Goal: Information Seeking & Learning: Check status

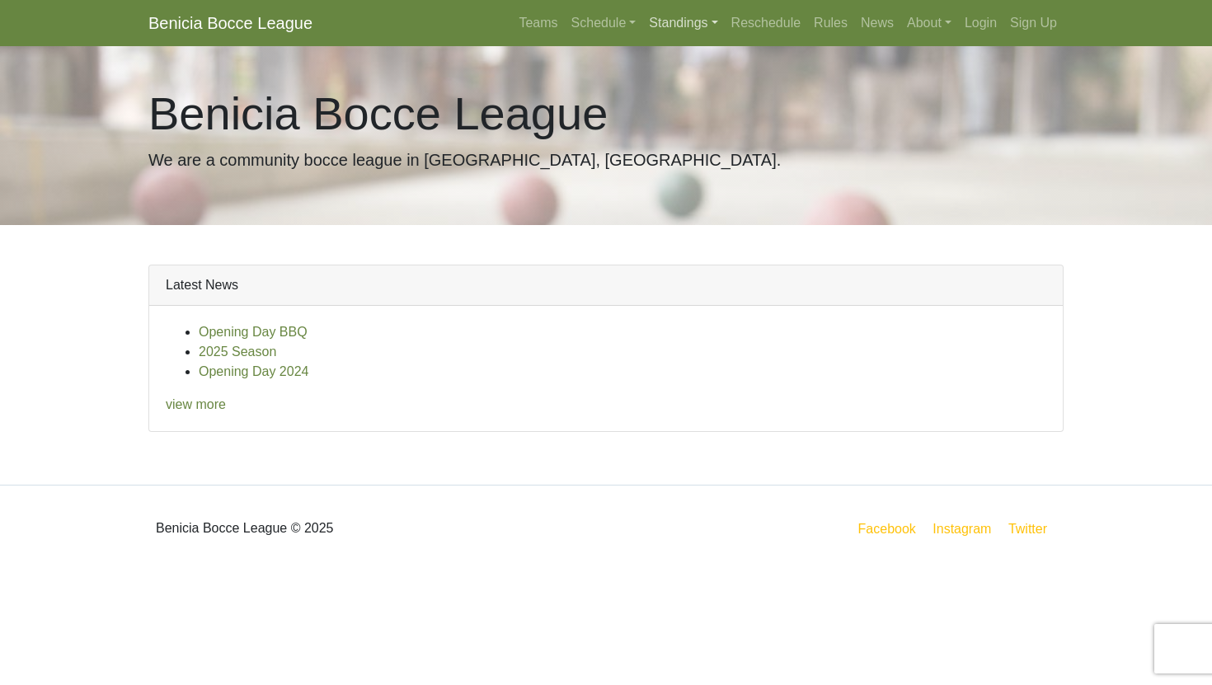
click at [675, 9] on link "Standings" at bounding box center [683, 23] width 82 height 33
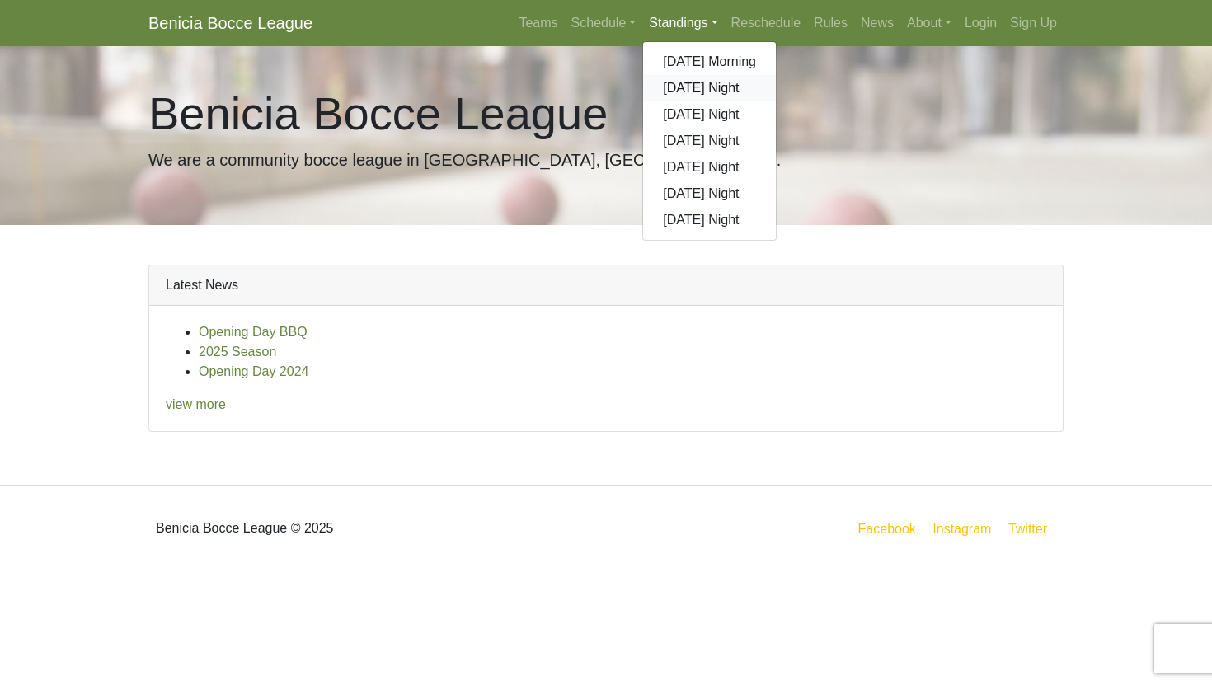
click at [688, 81] on link "[DATE] Night" at bounding box center [709, 88] width 133 height 26
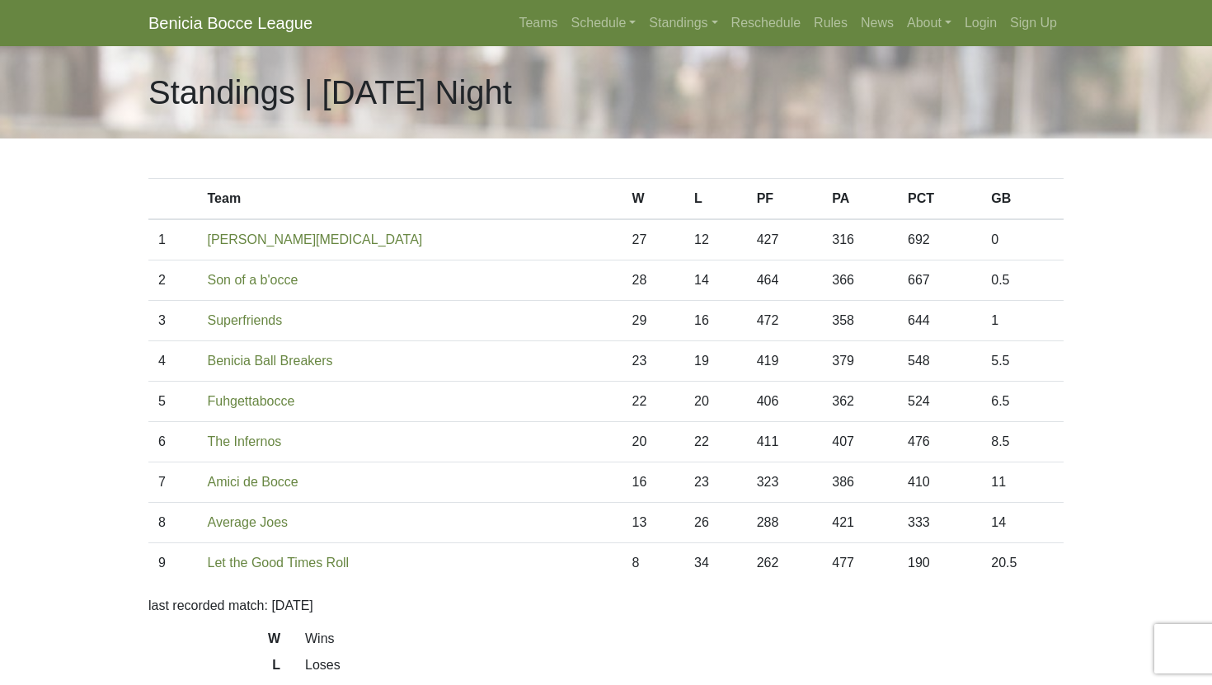
drag, startPoint x: 465, startPoint y: 352, endPoint x: 470, endPoint y: 373, distance: 21.2
click at [470, 373] on td "Benicia Ball Breakers" at bounding box center [410, 361] width 425 height 40
click at [571, 22] on link "Schedule" at bounding box center [604, 23] width 78 height 33
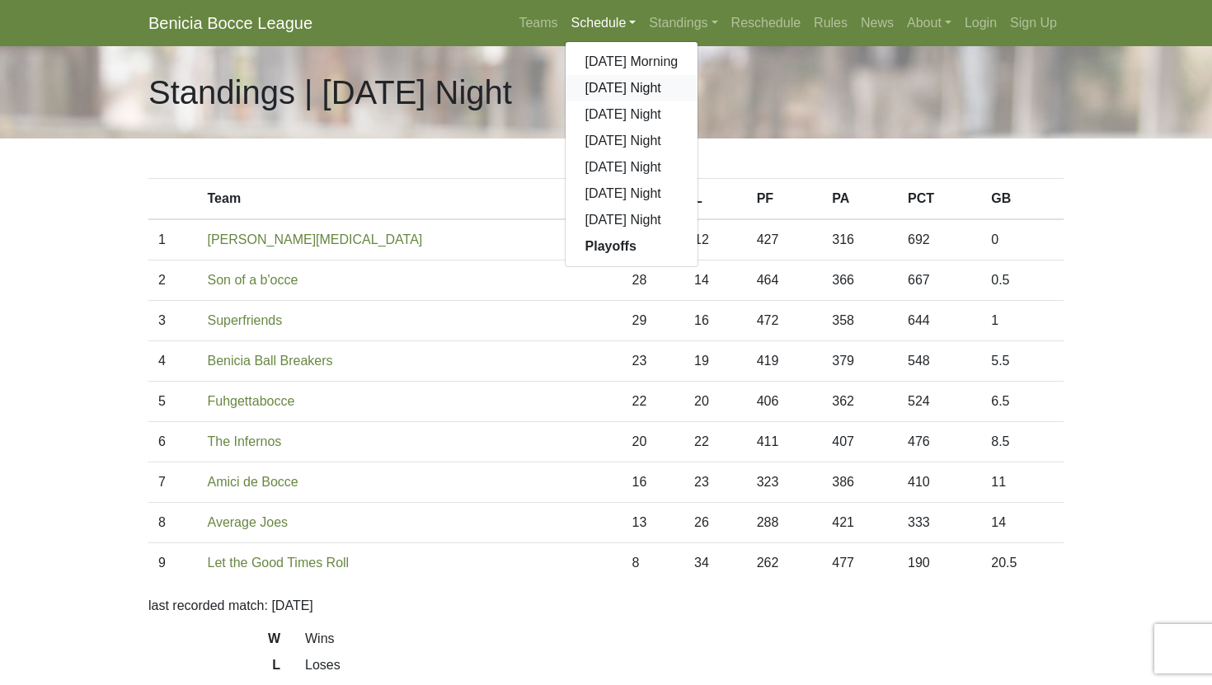
click at [589, 87] on link "[DATE] Night" at bounding box center [632, 88] width 133 height 26
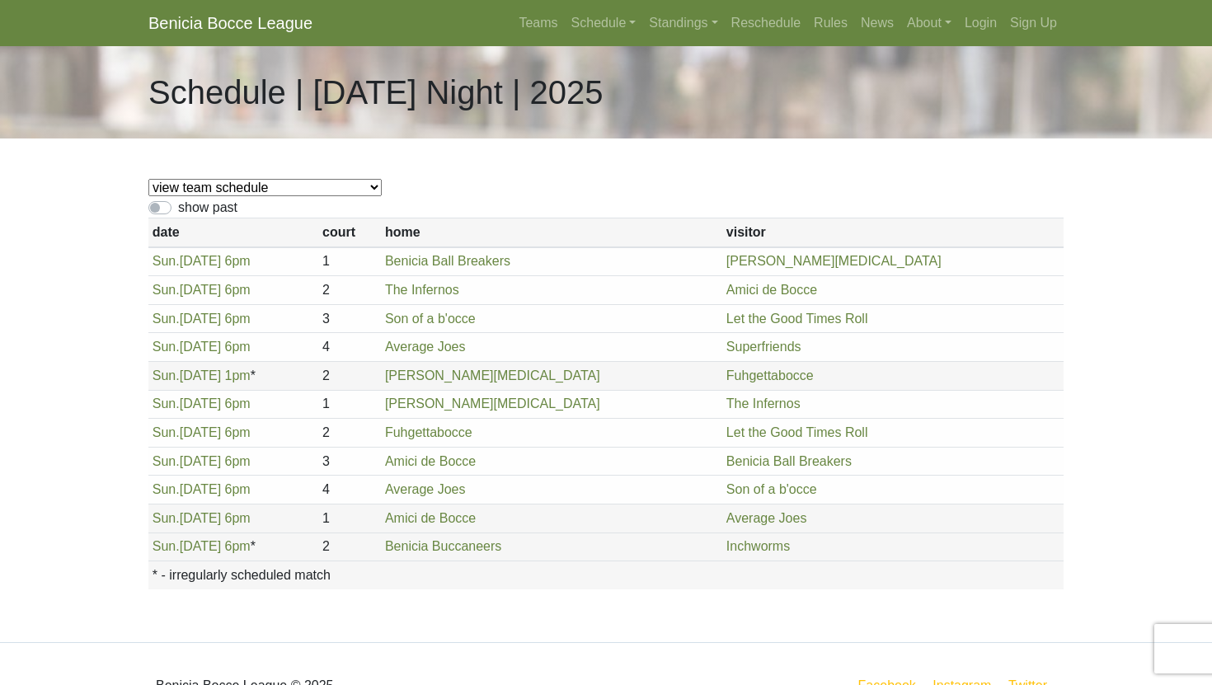
click at [271, 195] on select "view team schedule Superfriends Fuhgettabocce Benicia Ball Breakers Average Joe…" at bounding box center [264, 187] width 233 height 17
select select "1876"
click at [665, 21] on link "Standings" at bounding box center [683, 23] width 82 height 33
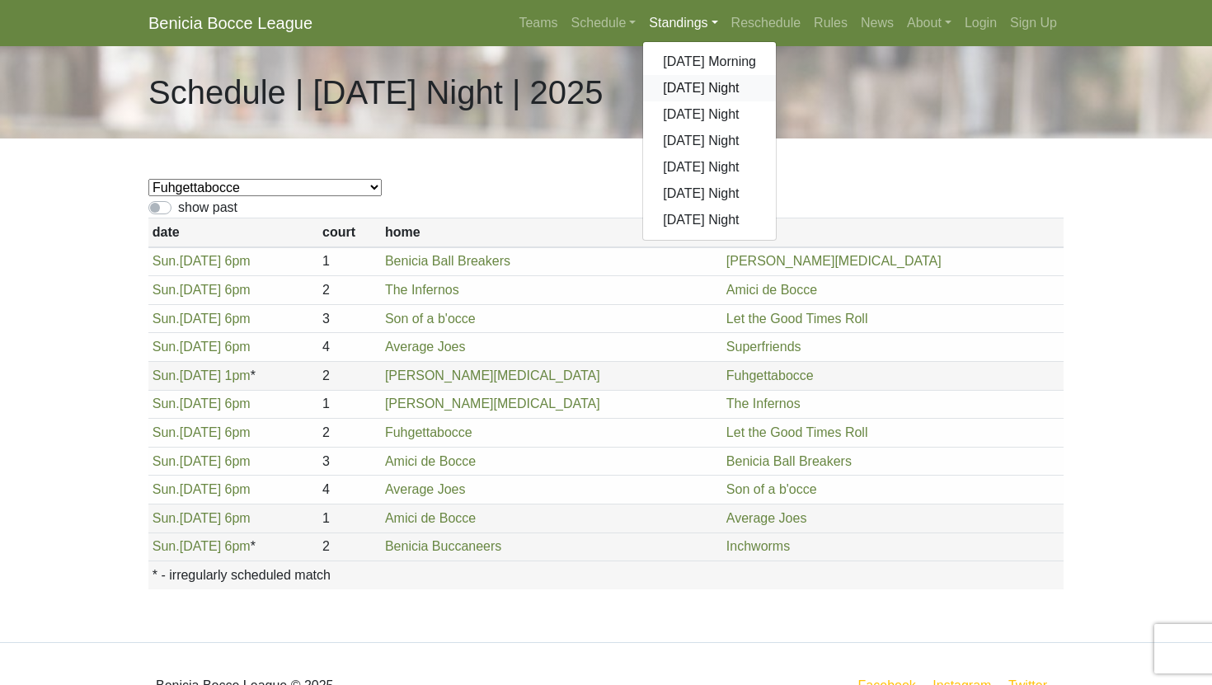
click at [674, 80] on link "[DATE] Night" at bounding box center [709, 88] width 133 height 26
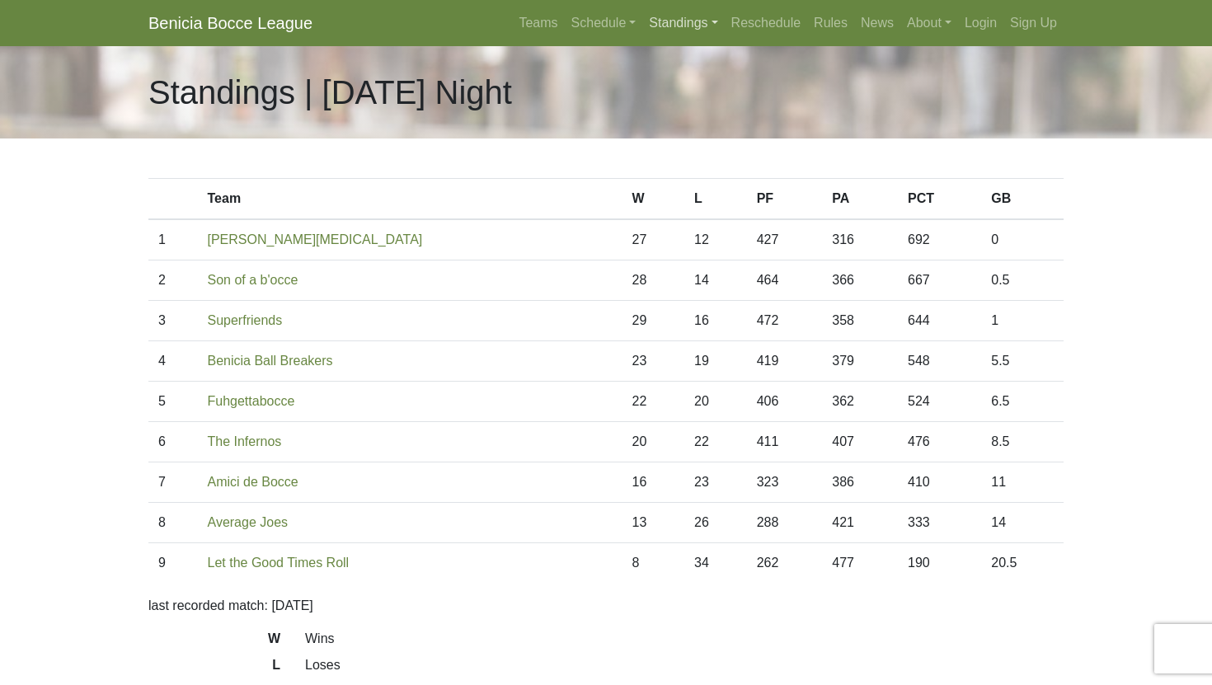
click at [669, 16] on link "Standings" at bounding box center [683, 23] width 82 height 33
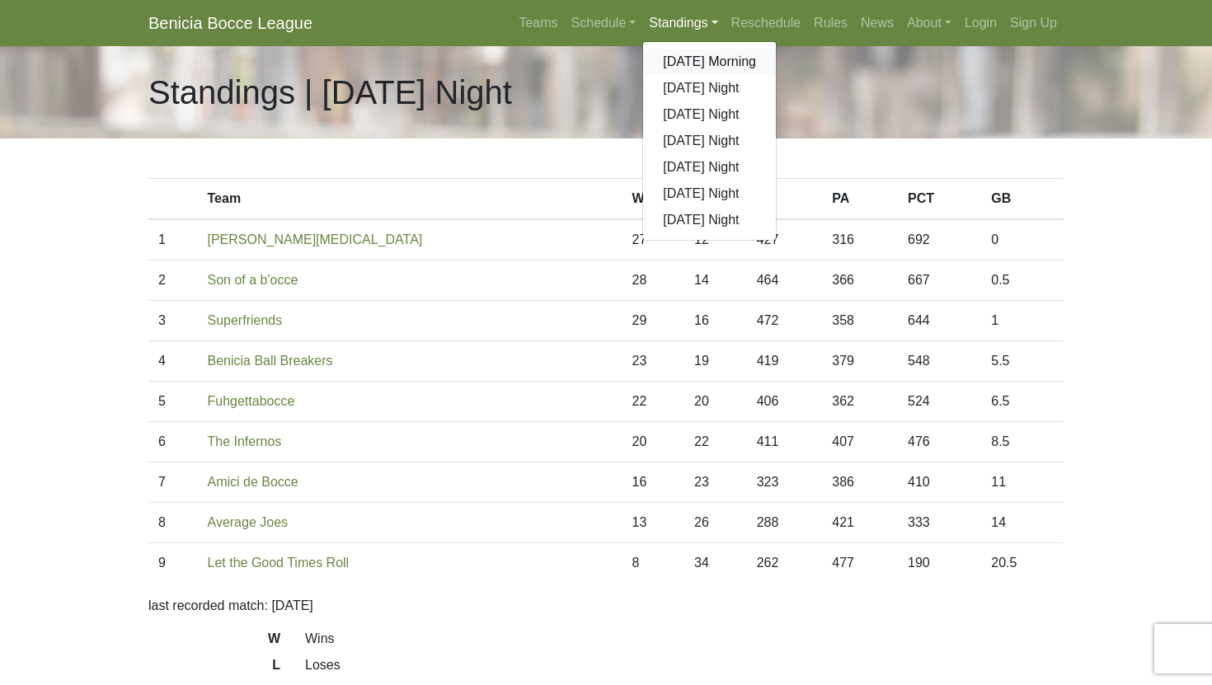
click at [681, 55] on link "[DATE] Morning" at bounding box center [709, 62] width 133 height 26
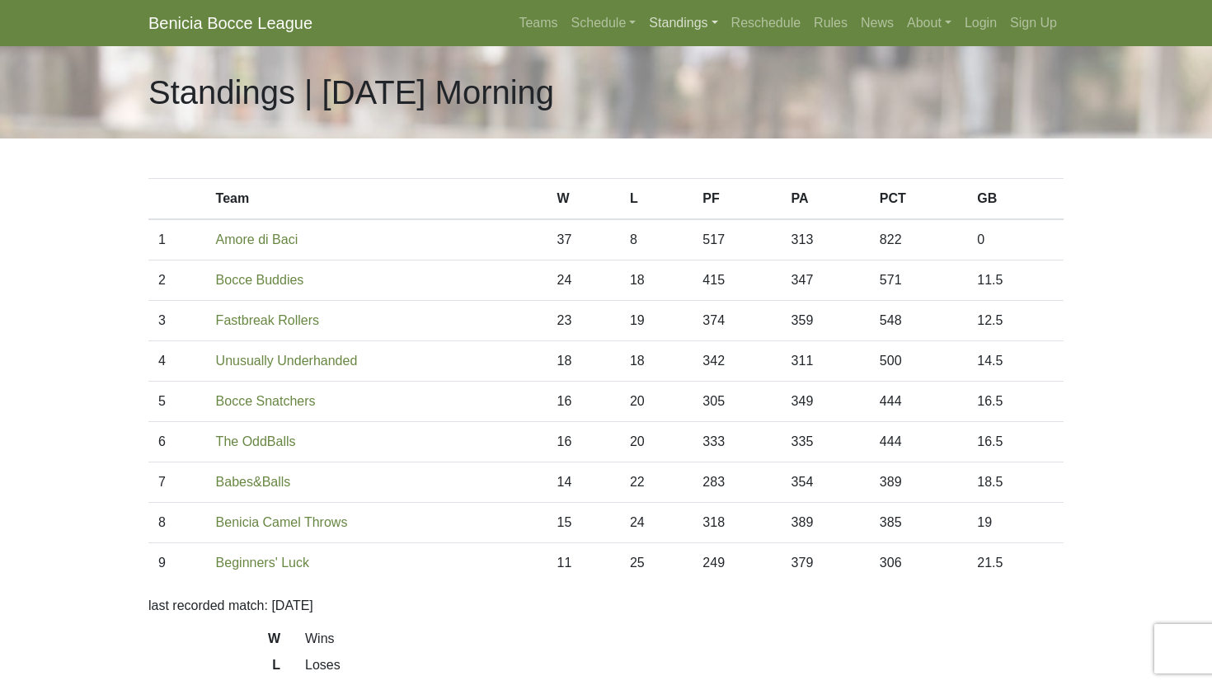
click at [674, 26] on link "Standings" at bounding box center [683, 23] width 82 height 33
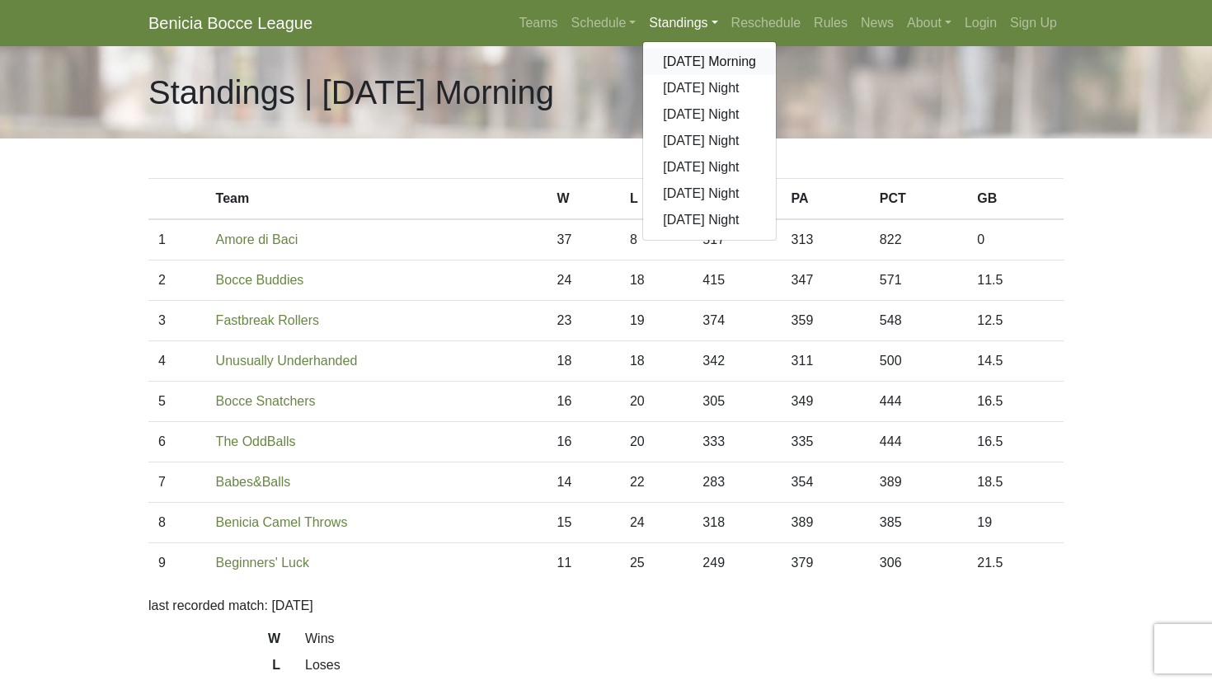
click at [675, 67] on link "[DATE] Morning" at bounding box center [709, 62] width 133 height 26
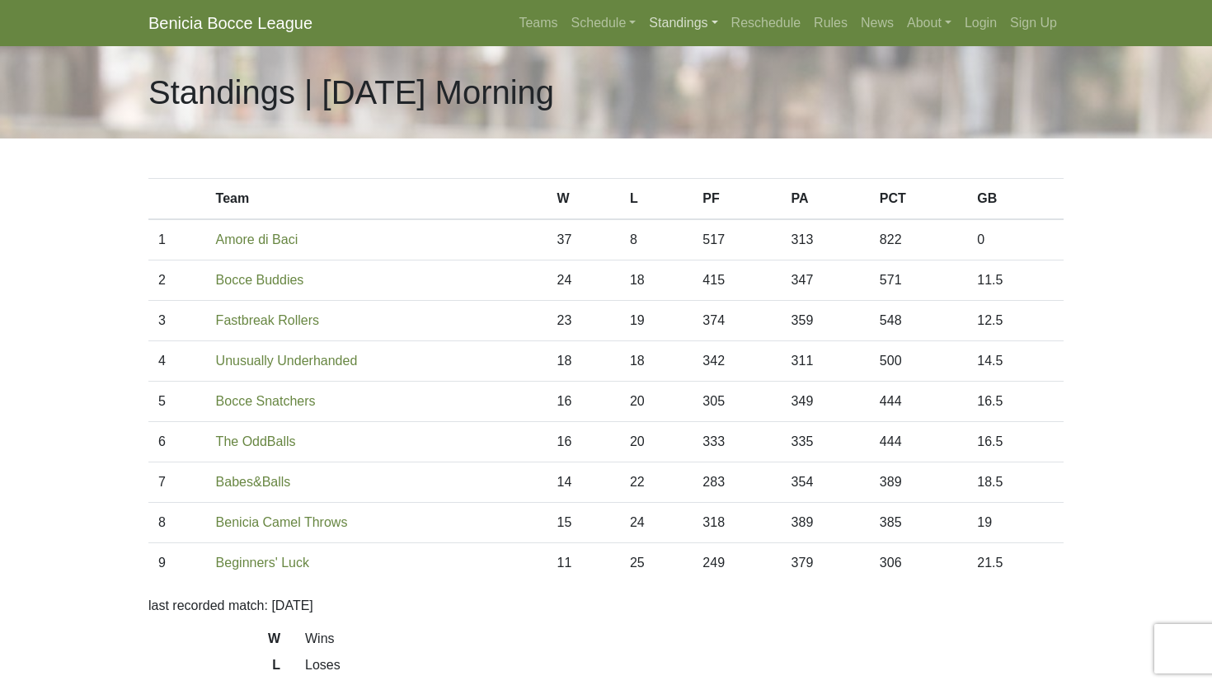
click at [679, 19] on link "Standings" at bounding box center [683, 23] width 82 height 33
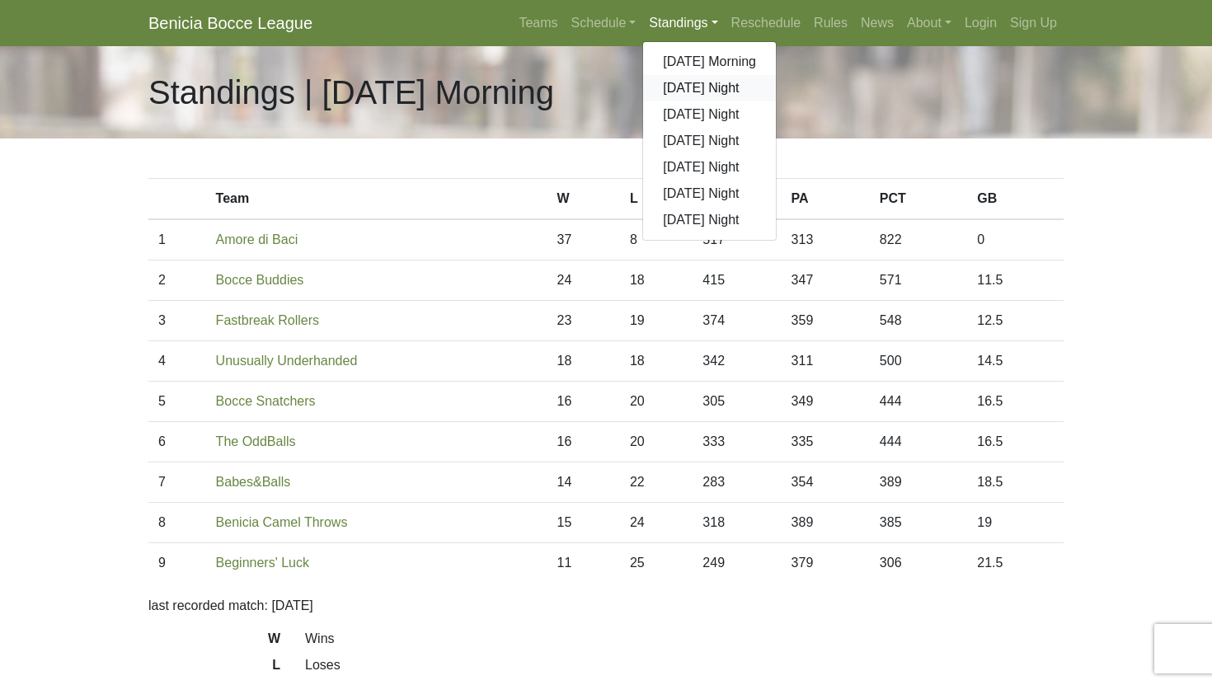
click at [679, 90] on link "[DATE] Night" at bounding box center [709, 88] width 133 height 26
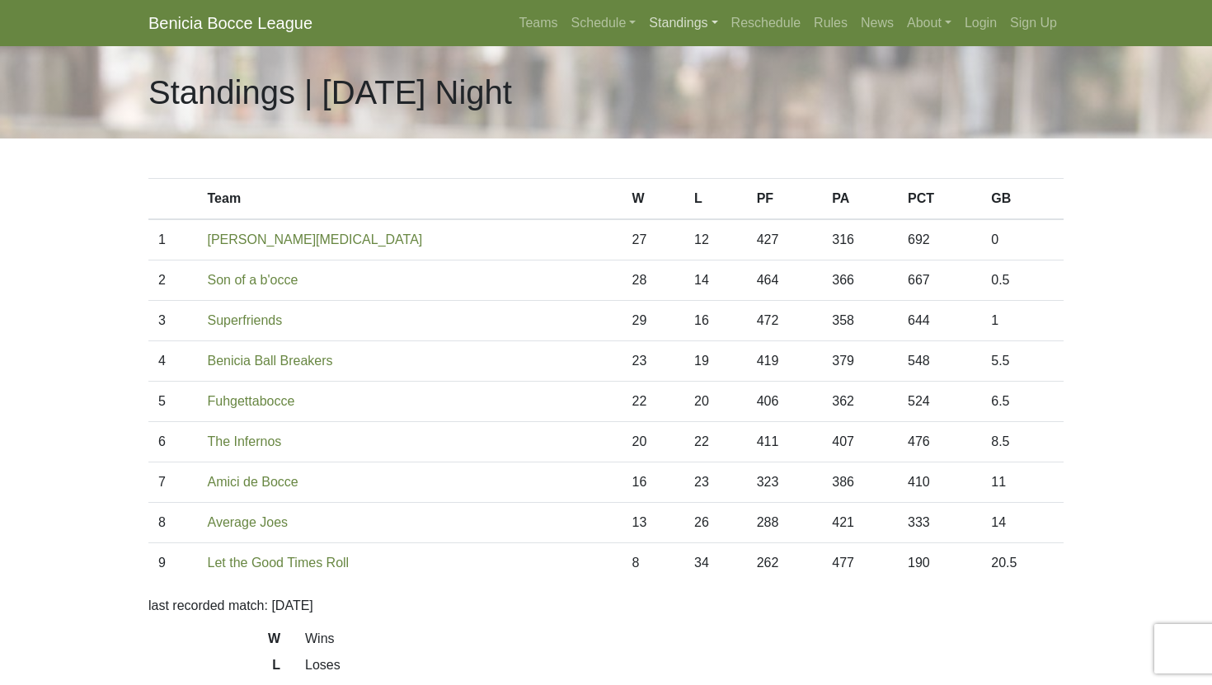
click at [682, 16] on link "Standings" at bounding box center [683, 23] width 82 height 33
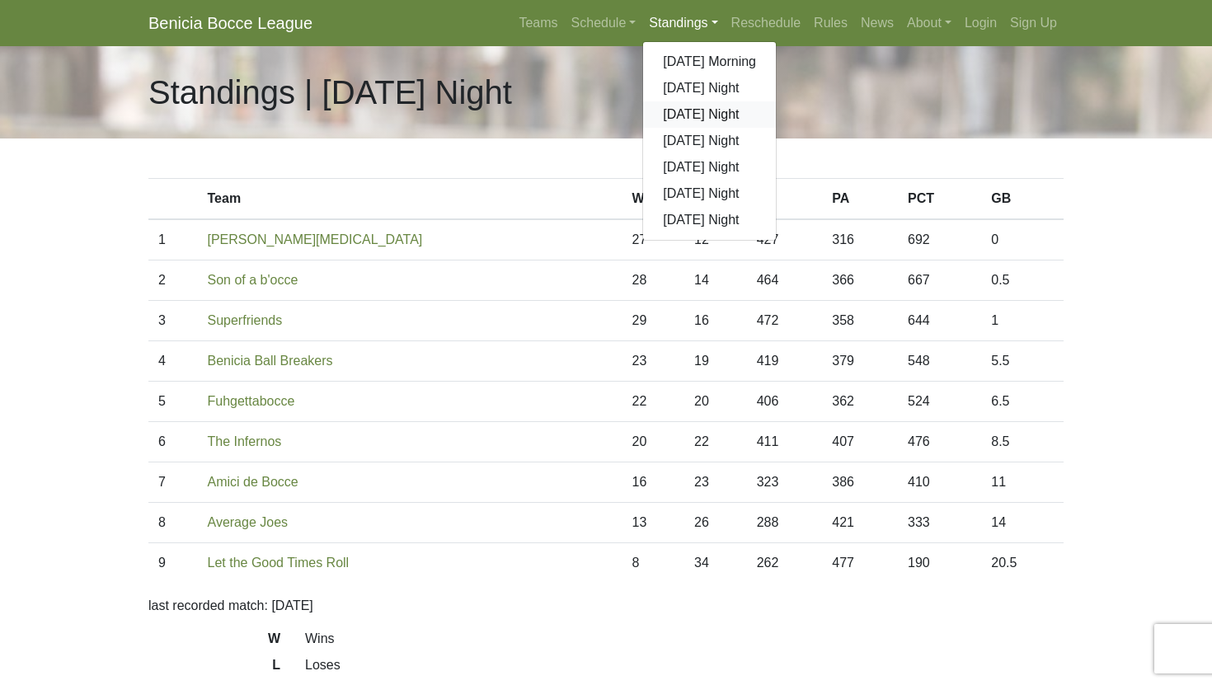
click at [678, 119] on link "[DATE] Night" at bounding box center [709, 114] width 133 height 26
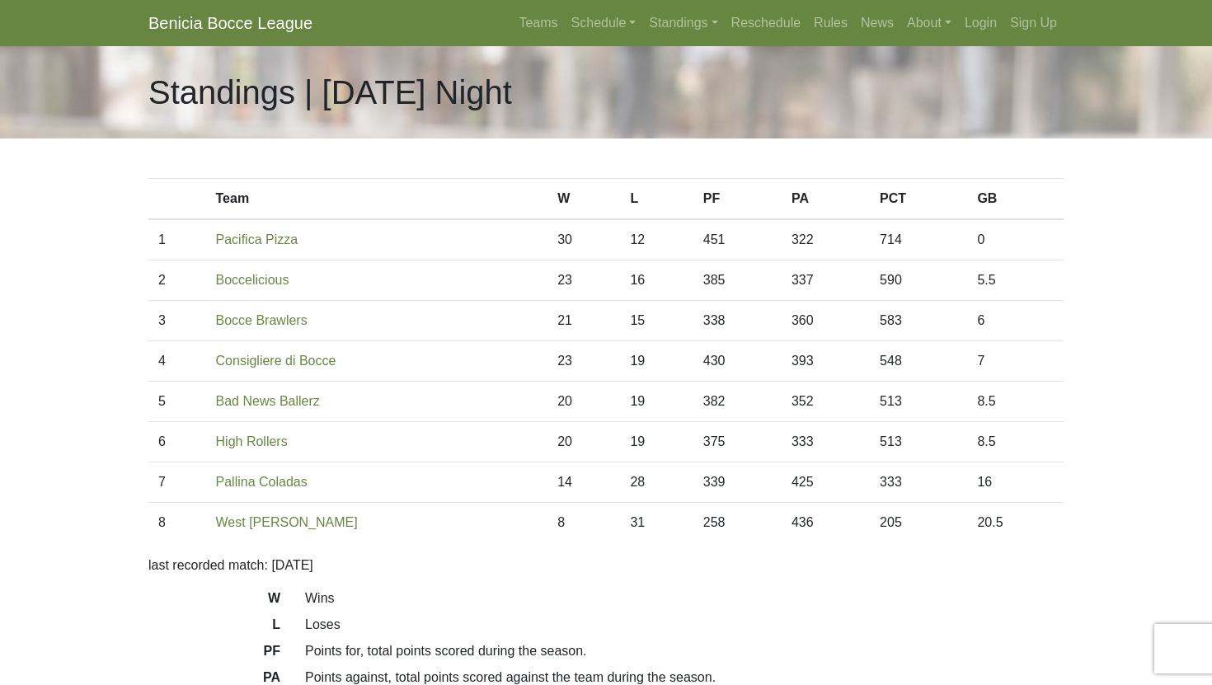
click at [653, 43] on nav "Benicia Bocce League Teams Schedule [DATE] Morning [DATE] Night [DATE] Night [D…" at bounding box center [606, 23] width 1212 height 46
click at [656, 31] on link "Standings" at bounding box center [683, 23] width 82 height 33
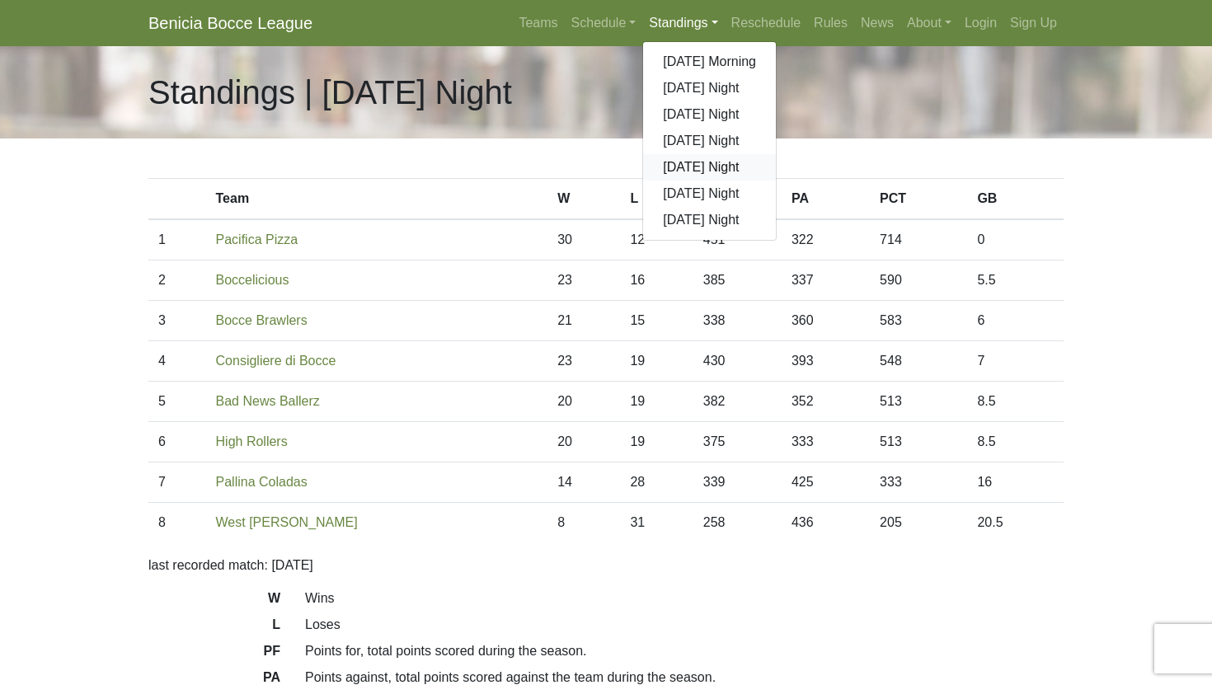
click at [658, 169] on link "[DATE] Night" at bounding box center [709, 167] width 133 height 26
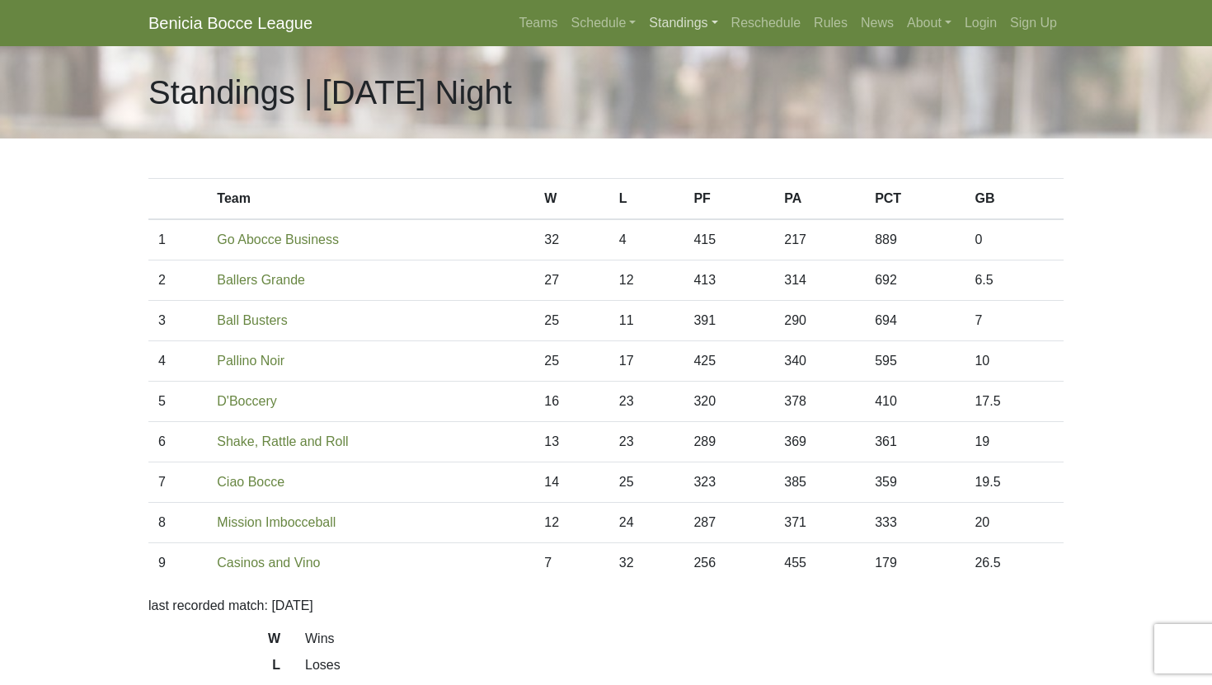
click at [669, 29] on link "Standings" at bounding box center [683, 23] width 82 height 33
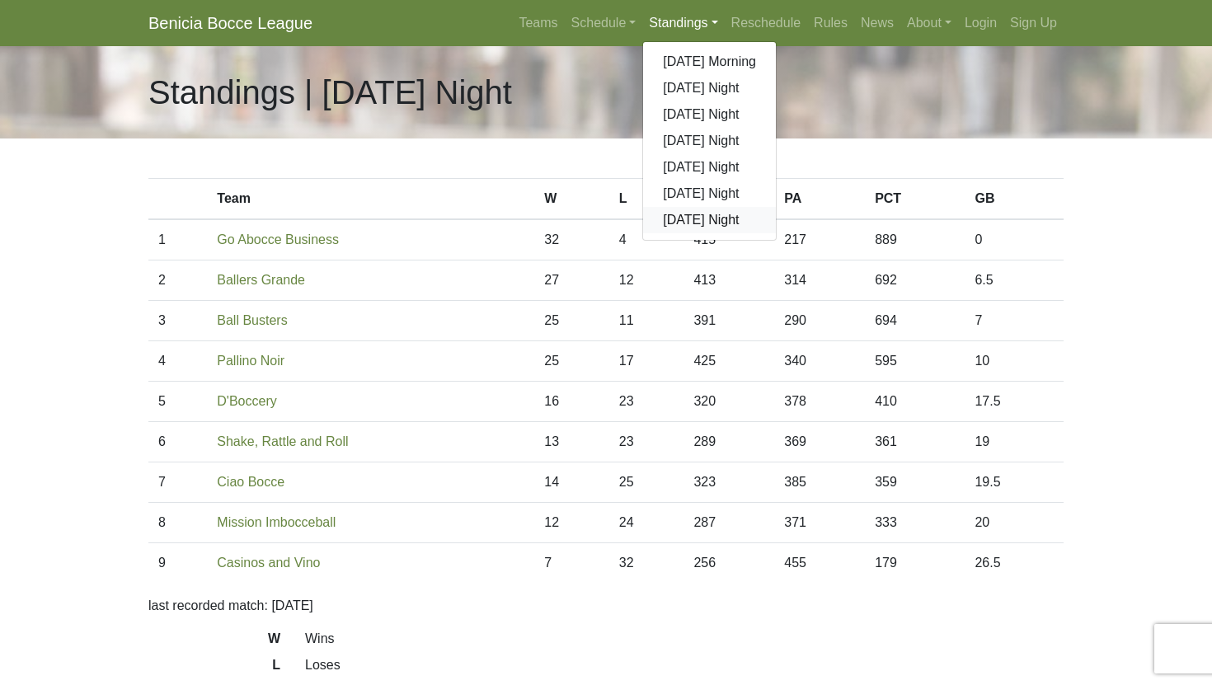
click at [680, 213] on link "[DATE] Night" at bounding box center [709, 220] width 133 height 26
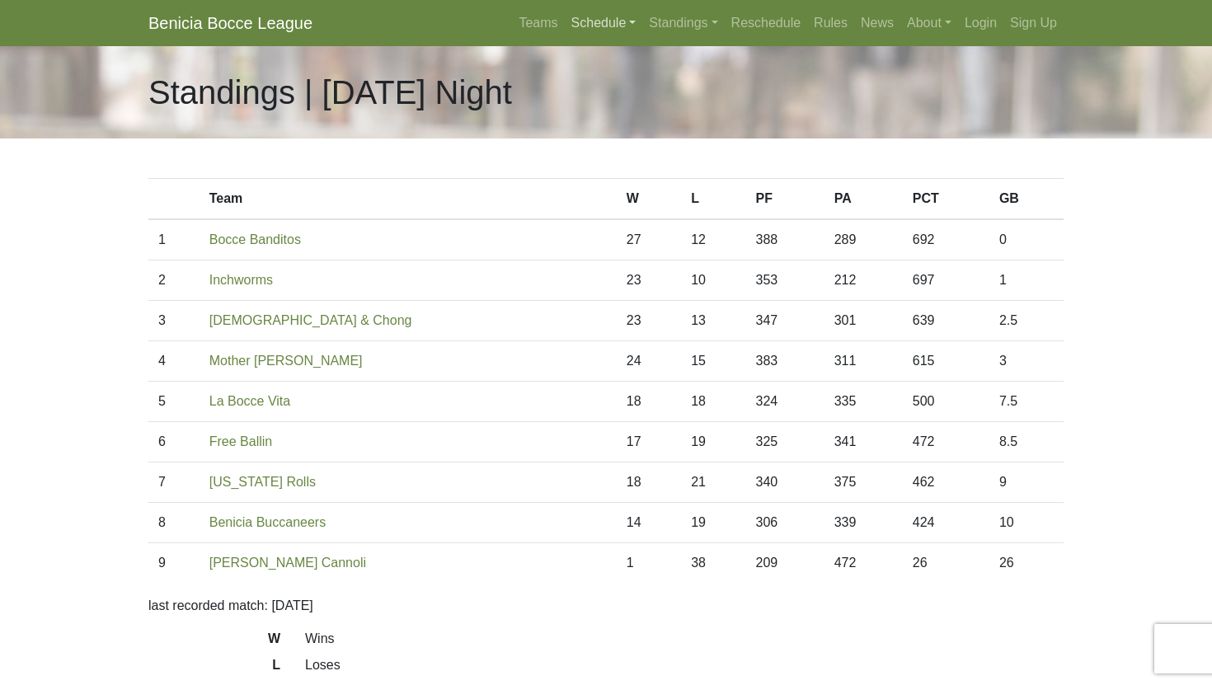
click at [594, 25] on link "Schedule" at bounding box center [604, 23] width 78 height 33
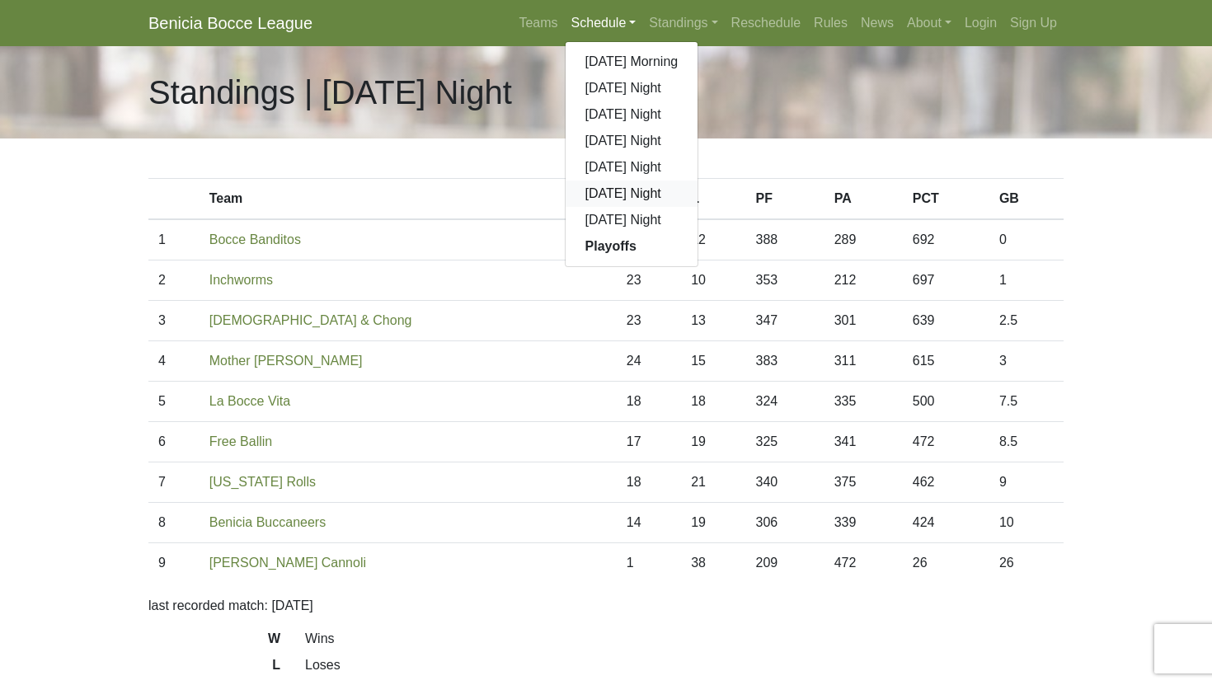
click at [608, 206] on link "[DATE] Night" at bounding box center [632, 194] width 133 height 26
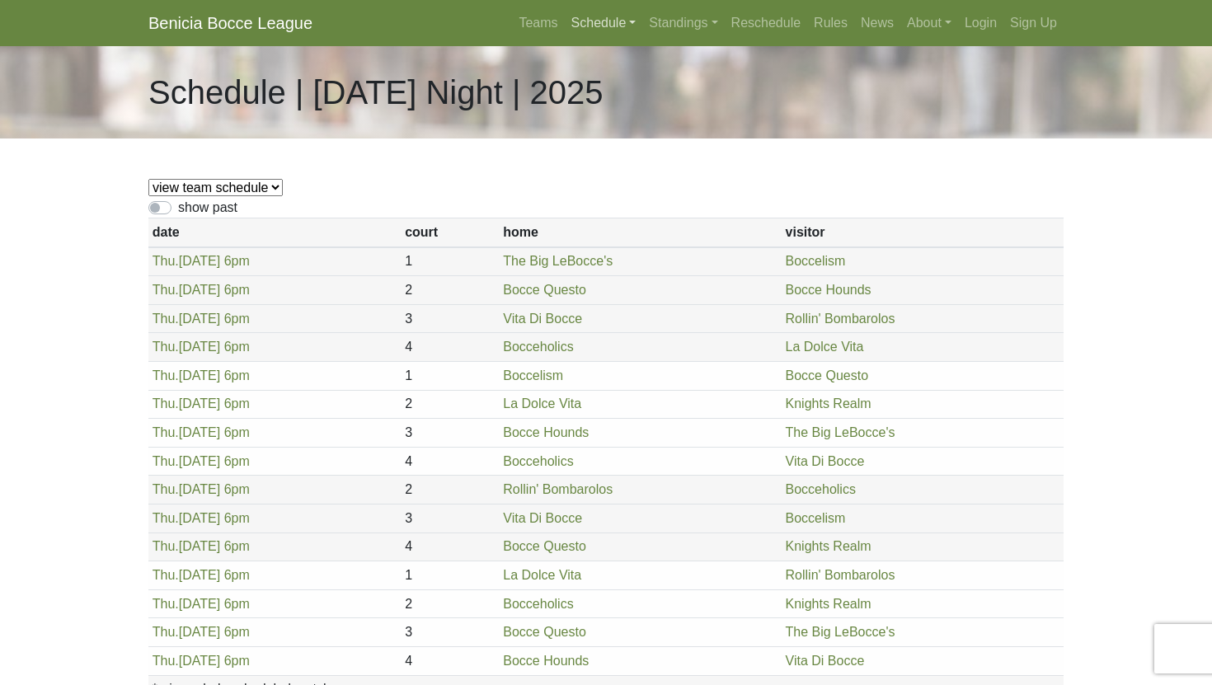
click at [587, 21] on link "Schedule" at bounding box center [604, 23] width 78 height 33
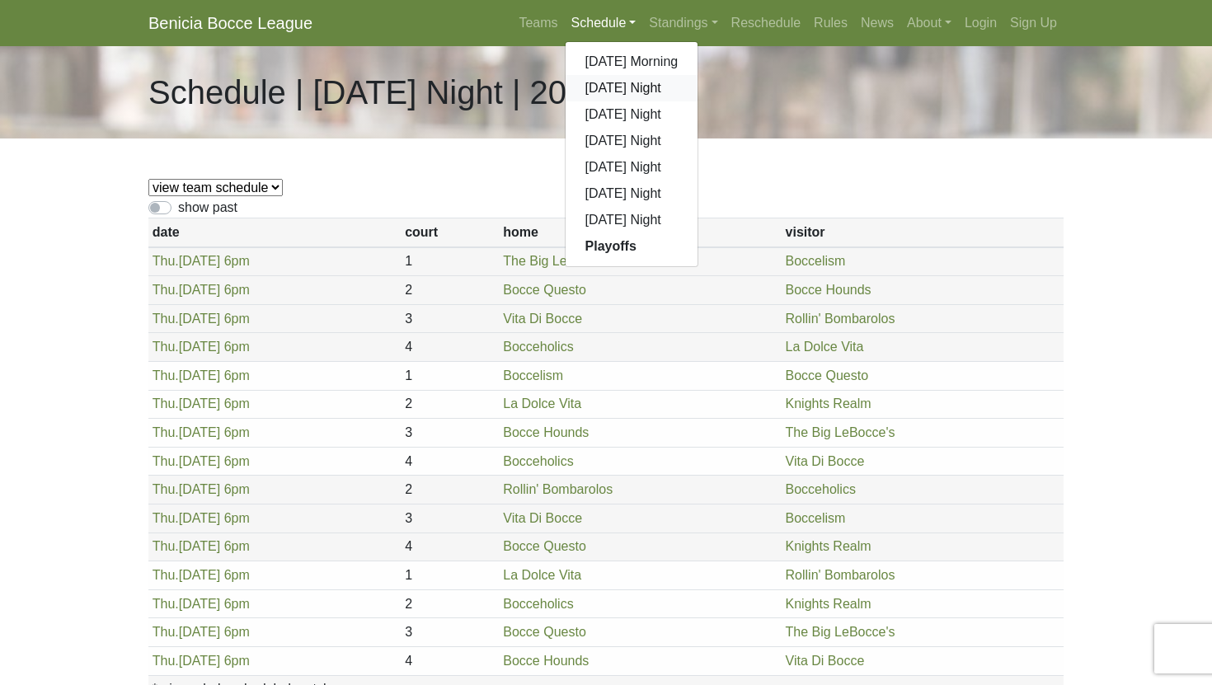
click at [604, 81] on link "[DATE] Night" at bounding box center [632, 88] width 133 height 26
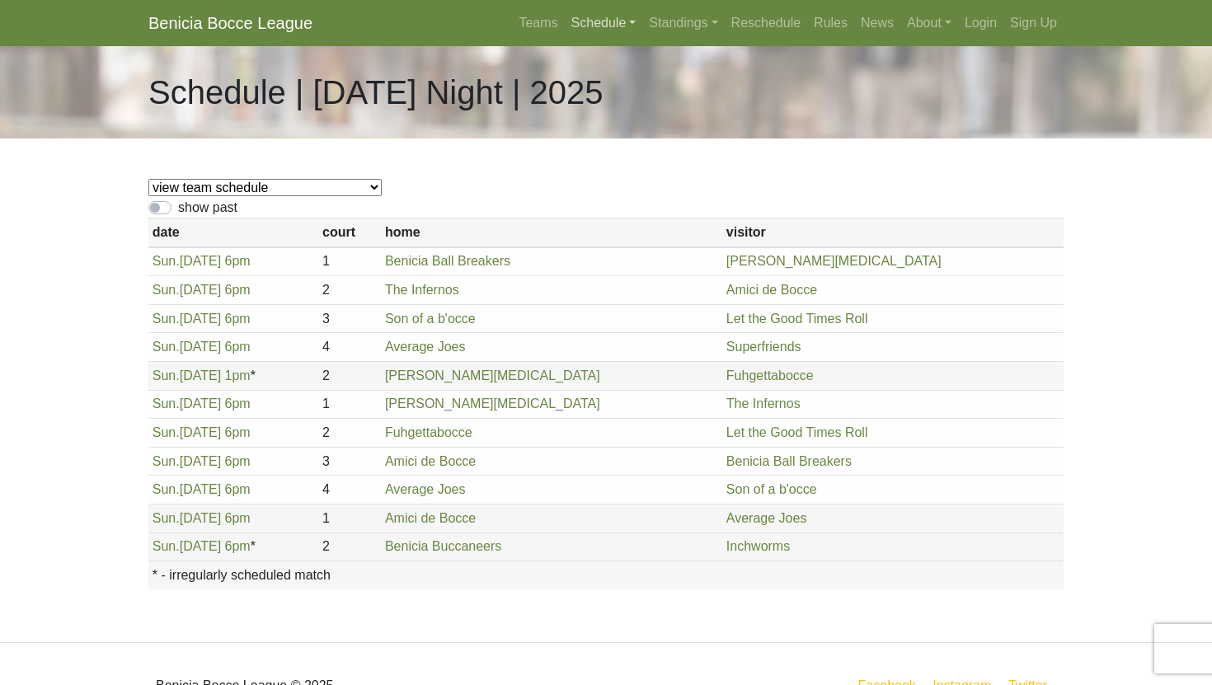
click at [591, 31] on link "Schedule" at bounding box center [604, 23] width 78 height 33
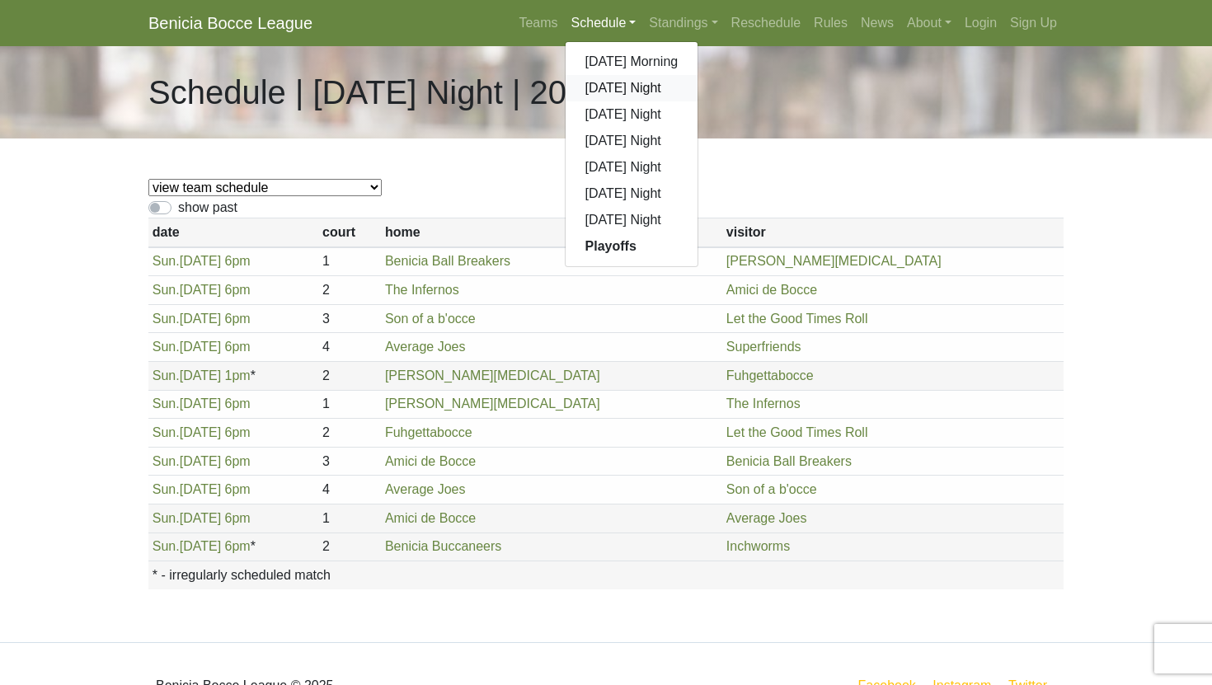
click at [597, 89] on link "[DATE] Night" at bounding box center [632, 88] width 133 height 26
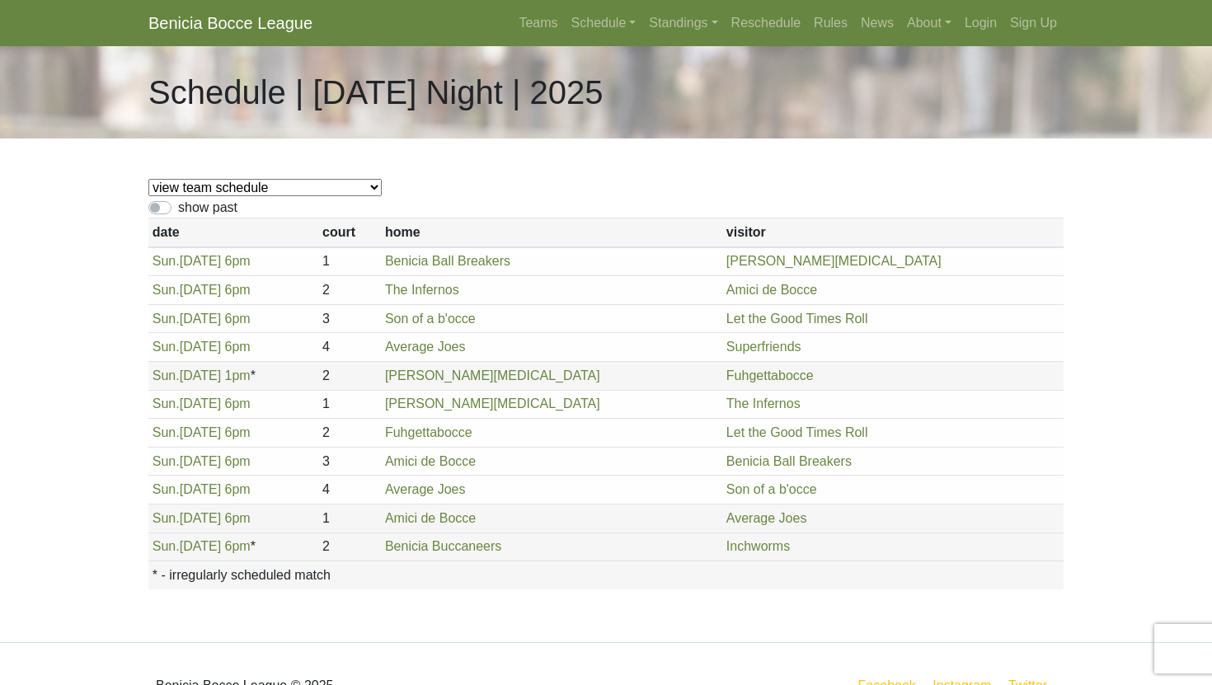
click at [291, 181] on select "view team schedule Superfriends Fuhgettabocce Benicia Ball Breakers Average Joe…" at bounding box center [264, 187] width 233 height 17
click at [293, 182] on select "view team schedule Superfriends Fuhgettabocce Benicia Ball Breakers Average Joe…" at bounding box center [264, 187] width 233 height 17
select select "1902"
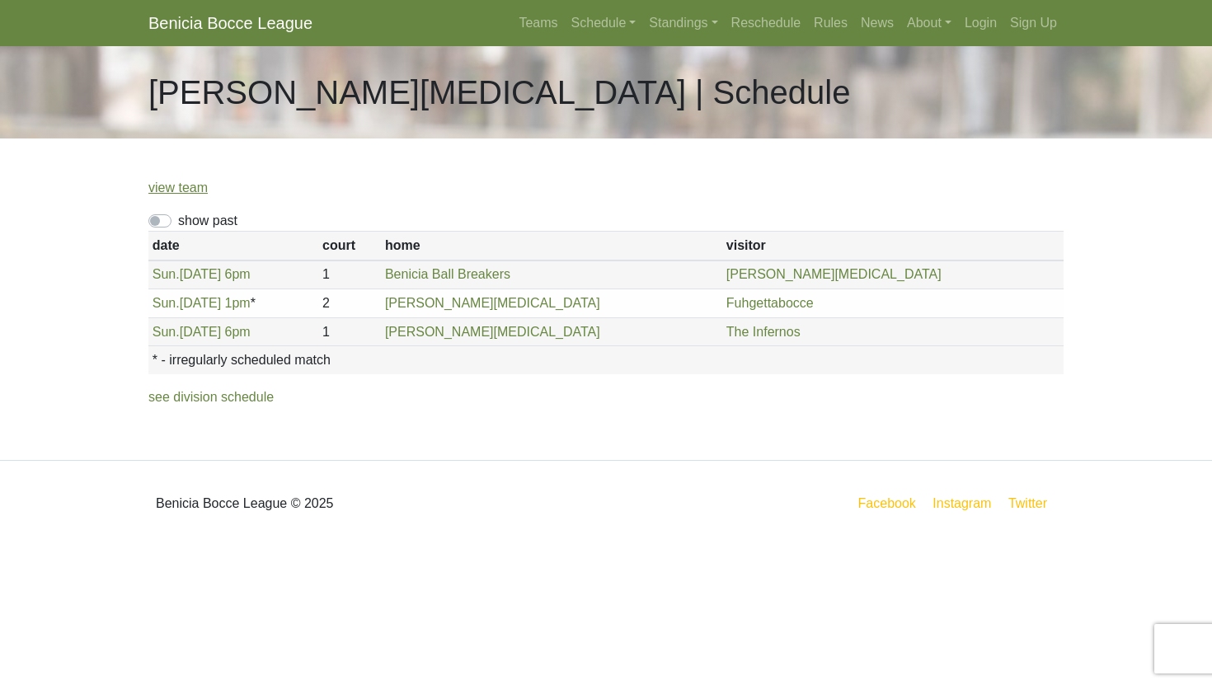
click at [263, 198] on div "view team show past date court home visitor * - irregularly scheduled match [DA…" at bounding box center [606, 300] width 940 height 322
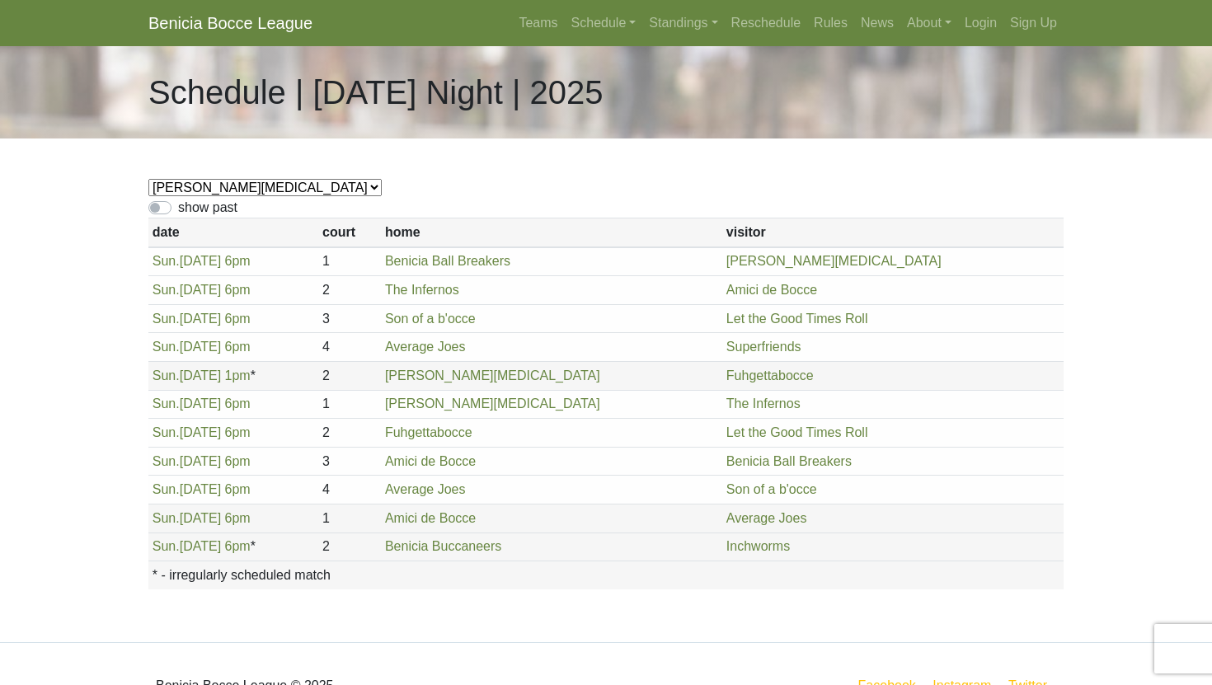
click at [201, 195] on select "view team schedule Superfriends Fuhgettabocce Benicia Ball Breakers Average Joe…" at bounding box center [264, 187] width 233 height 17
select select "1904"
click at [217, 182] on select "view team schedule Superfriends Fuhgettabocce Benicia Ball Breakers Average Joe…" at bounding box center [264, 187] width 233 height 17
select select "1850"
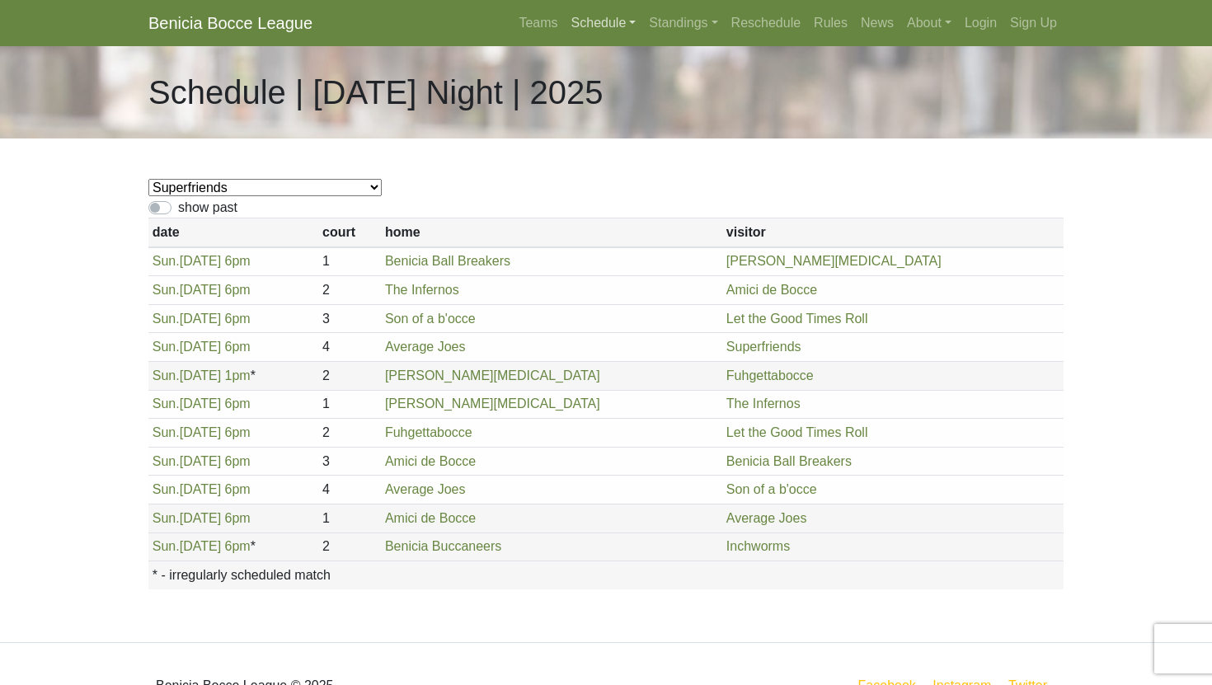
click at [601, 24] on link "Schedule" at bounding box center [604, 23] width 78 height 33
select select "1850"
click at [614, 30] on link "Schedule" at bounding box center [604, 23] width 78 height 33
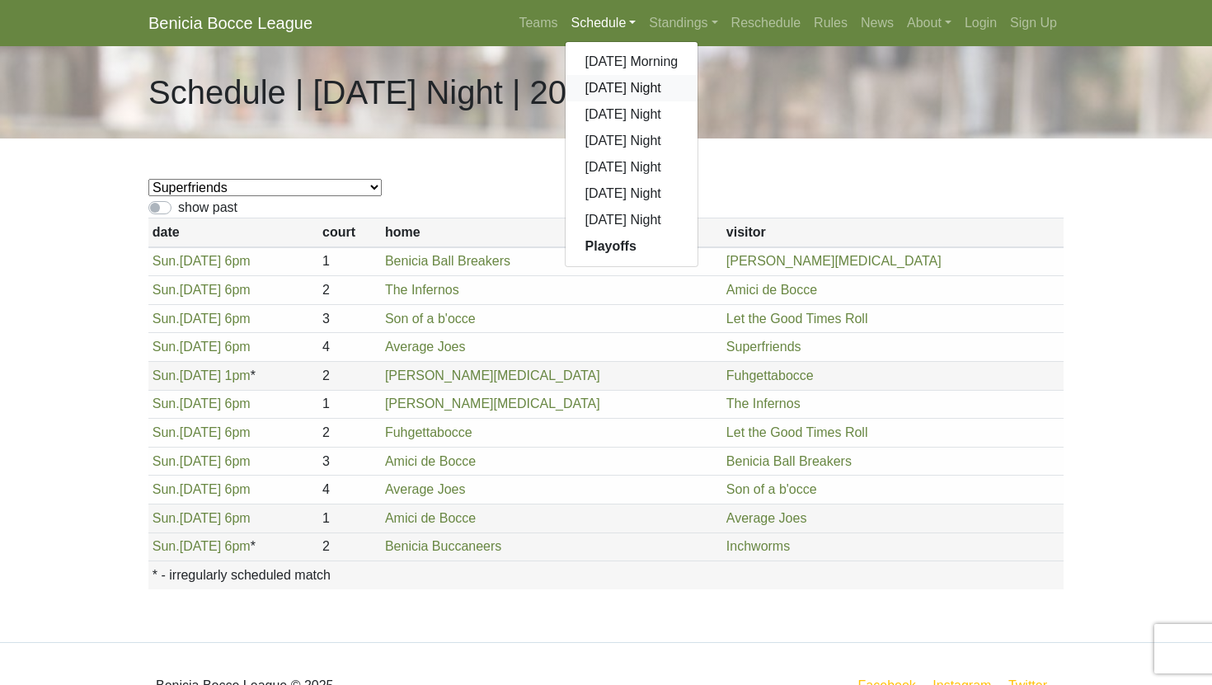
click at [605, 82] on link "[DATE] Night" at bounding box center [632, 88] width 133 height 26
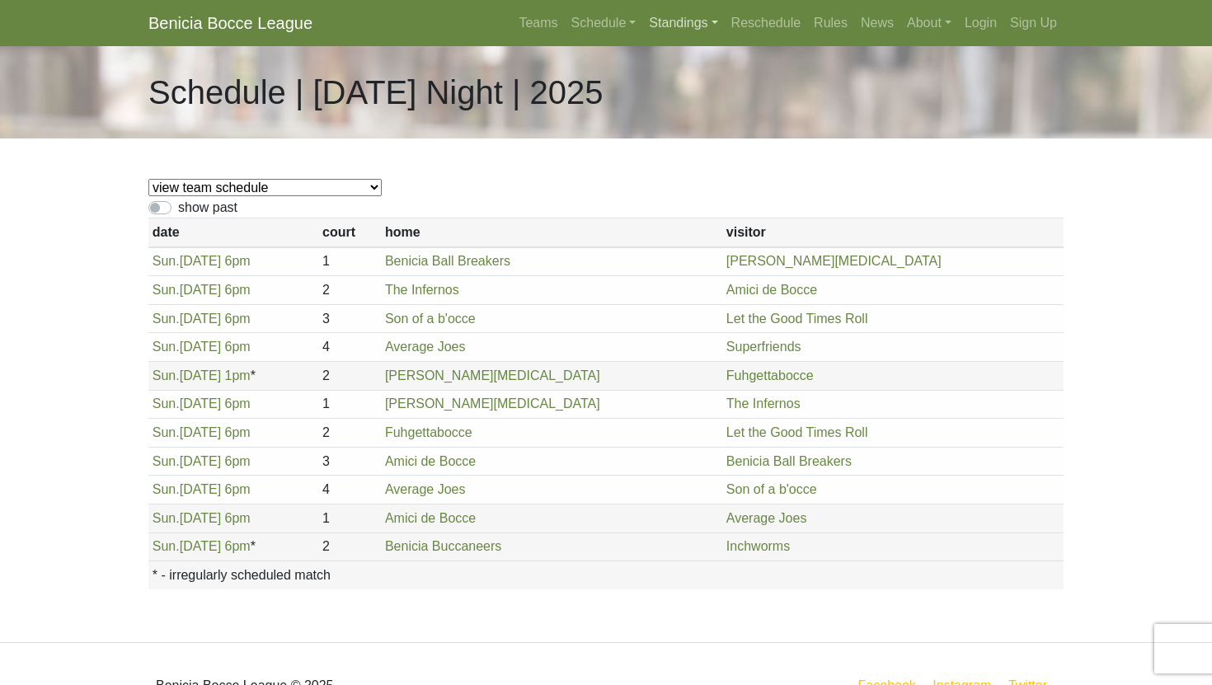
click at [660, 24] on link "Standings" at bounding box center [683, 23] width 82 height 33
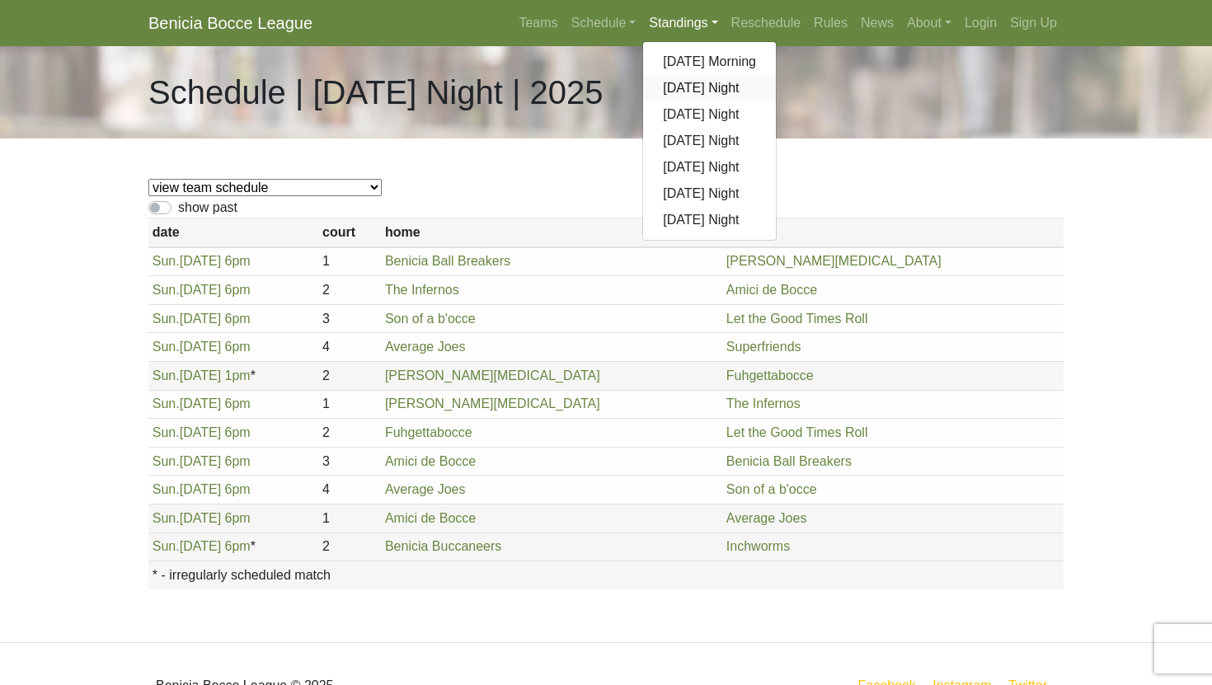
click at [664, 85] on link "[DATE] Night" at bounding box center [709, 88] width 133 height 26
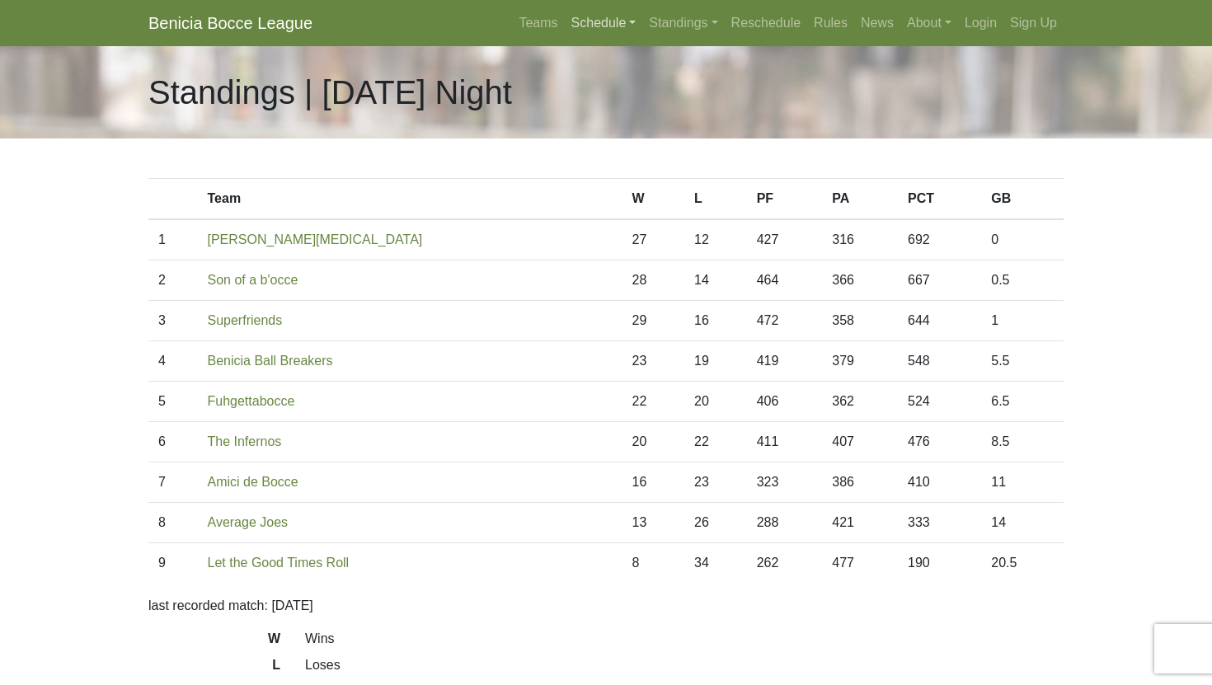
click at [592, 26] on link "Schedule" at bounding box center [604, 23] width 78 height 33
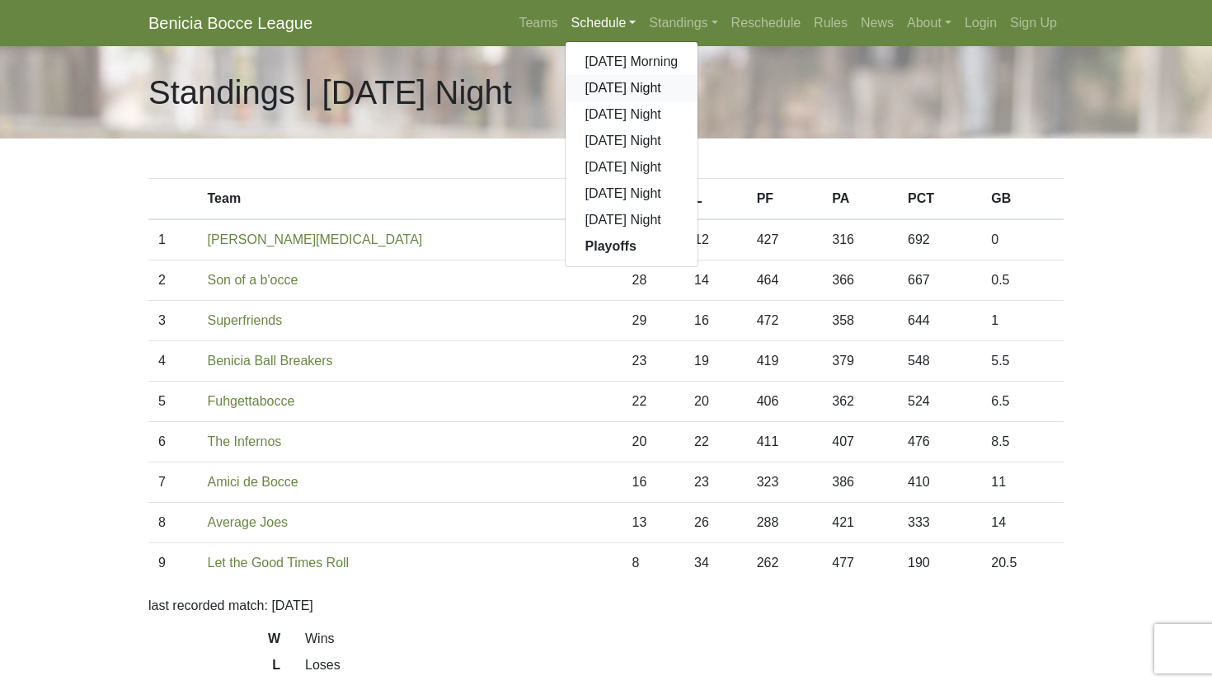
click at [601, 85] on link "[DATE] Night" at bounding box center [632, 88] width 133 height 26
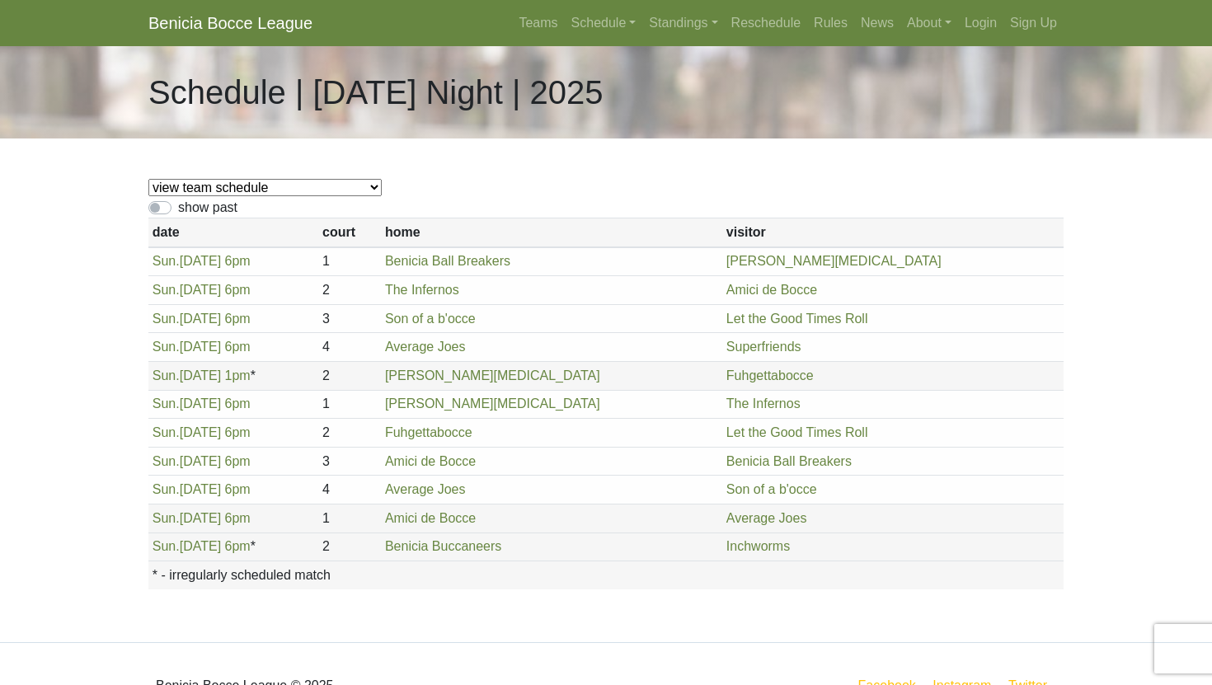
click at [295, 193] on select "view team schedule Superfriends Fuhgettabocce Benicia Ball Breakers Average Joe…" at bounding box center [264, 187] width 233 height 17
select select "1908"
click at [191, 172] on div "view team schedule Superfriends Fuhgettabocce Benicia Ball Breakers Average Joe…" at bounding box center [606, 391] width 940 height 504
click at [192, 186] on select "view team schedule Superfriends Fuhgettabocce Benicia Ball Breakers Average Joe…" at bounding box center [264, 187] width 233 height 17
select select "1904"
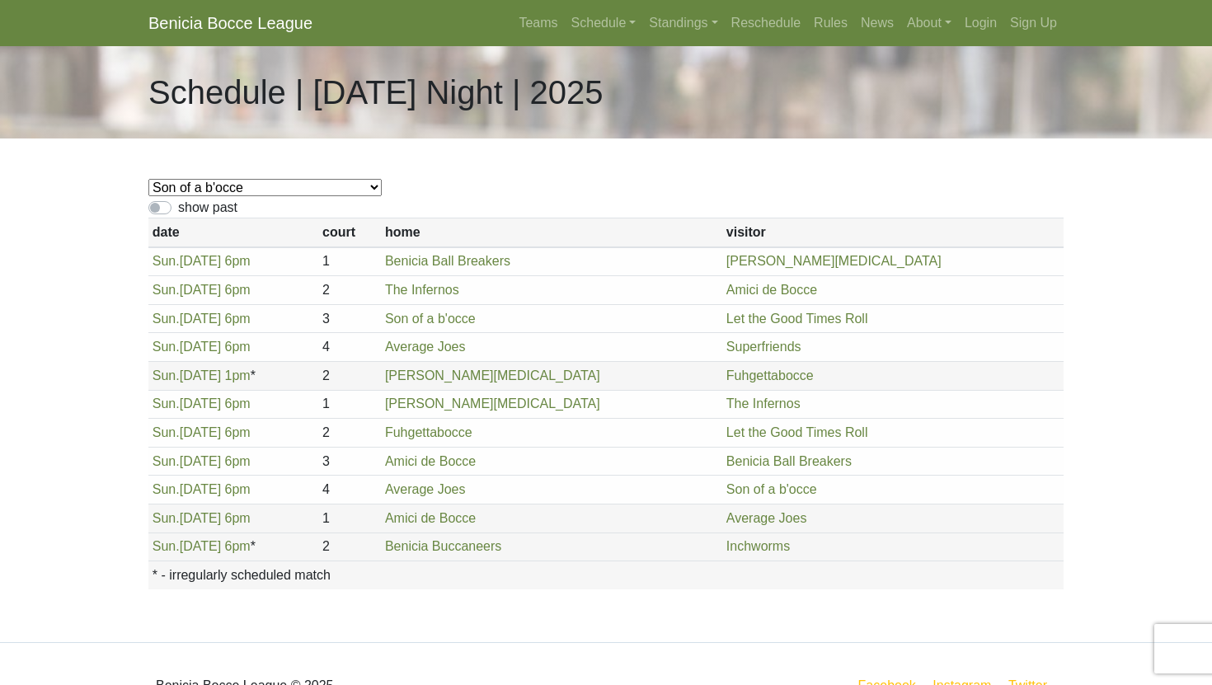
click at [228, 185] on select "view team schedule Superfriends Fuhgettabocce Benicia Ball Breakers Average Joe…" at bounding box center [264, 187] width 233 height 17
select select "1902"
click at [200, 179] on select "view team schedule Superfriends Fuhgettabocce Benicia Ball Breakers Average Joe…" at bounding box center [264, 187] width 233 height 17
select select "1898"
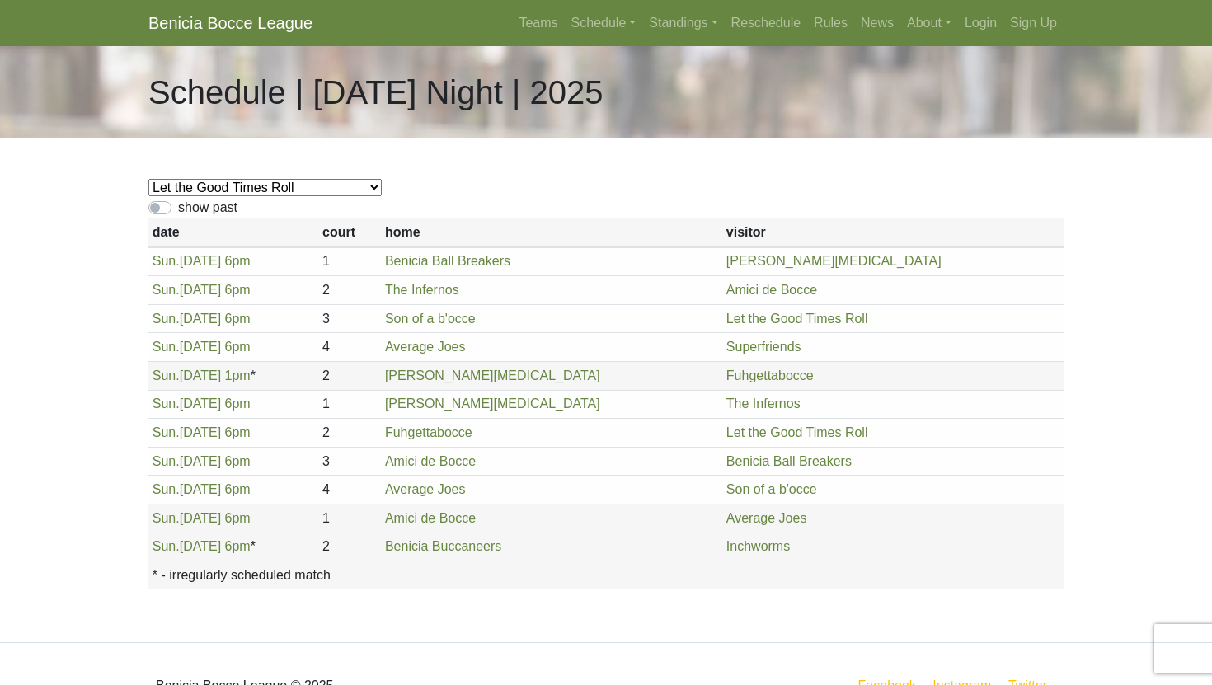
click at [239, 188] on select "view team schedule Superfriends Fuhgettabocce Benicia Ball Breakers Average Joe…" at bounding box center [264, 187] width 233 height 17
select select "1895"
click at [207, 189] on select "view team schedule Superfriends Fuhgettabocce Benicia Ball Breakers Average Joe…" at bounding box center [264, 187] width 233 height 17
select select "1883"
click at [256, 180] on select "view team schedule Superfriends Fuhgettabocce Benicia Ball Breakers Average Joe…" at bounding box center [264, 187] width 233 height 17
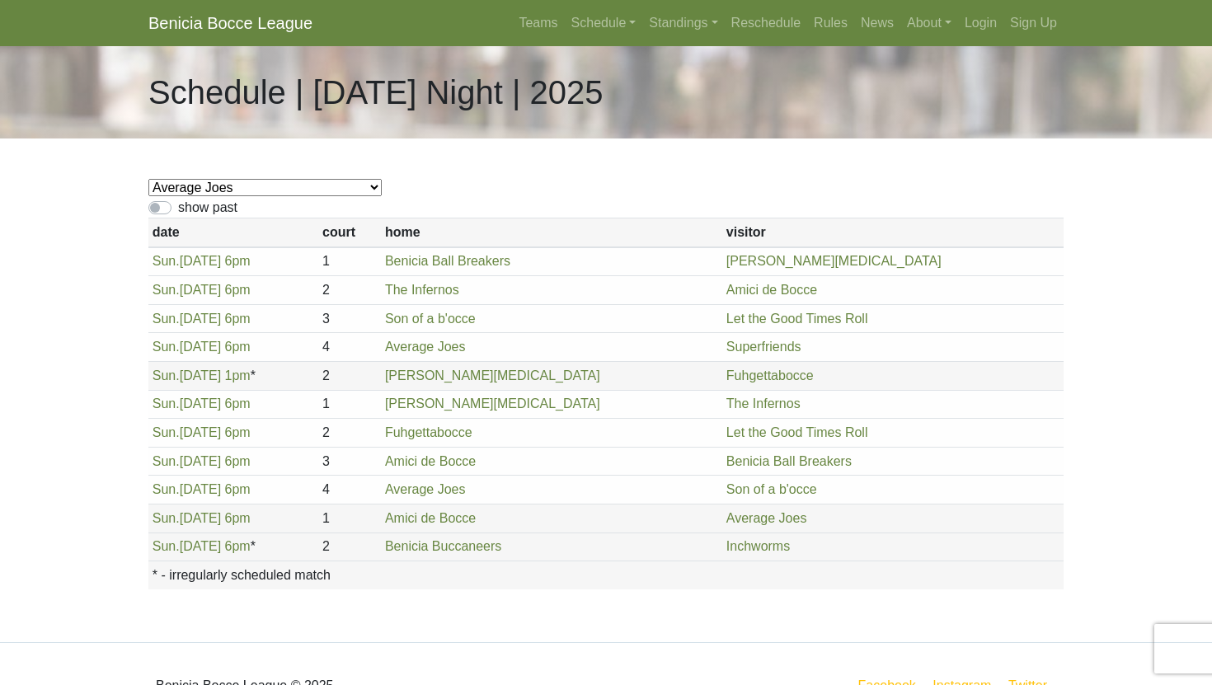
select select "1879"
click at [205, 189] on select "view team schedule Superfriends Fuhgettabocce Benicia Ball Breakers Average Joe…" at bounding box center [264, 187] width 233 height 17
select select "1876"
click at [184, 176] on div "view team schedule Superfriends Fuhgettabocce Benicia Ball Breakers Average Joe…" at bounding box center [606, 391] width 940 height 504
click at [184, 181] on select "view team schedule Superfriends Fuhgettabocce Benicia Ball Breakers Average Joe…" at bounding box center [264, 187] width 233 height 17
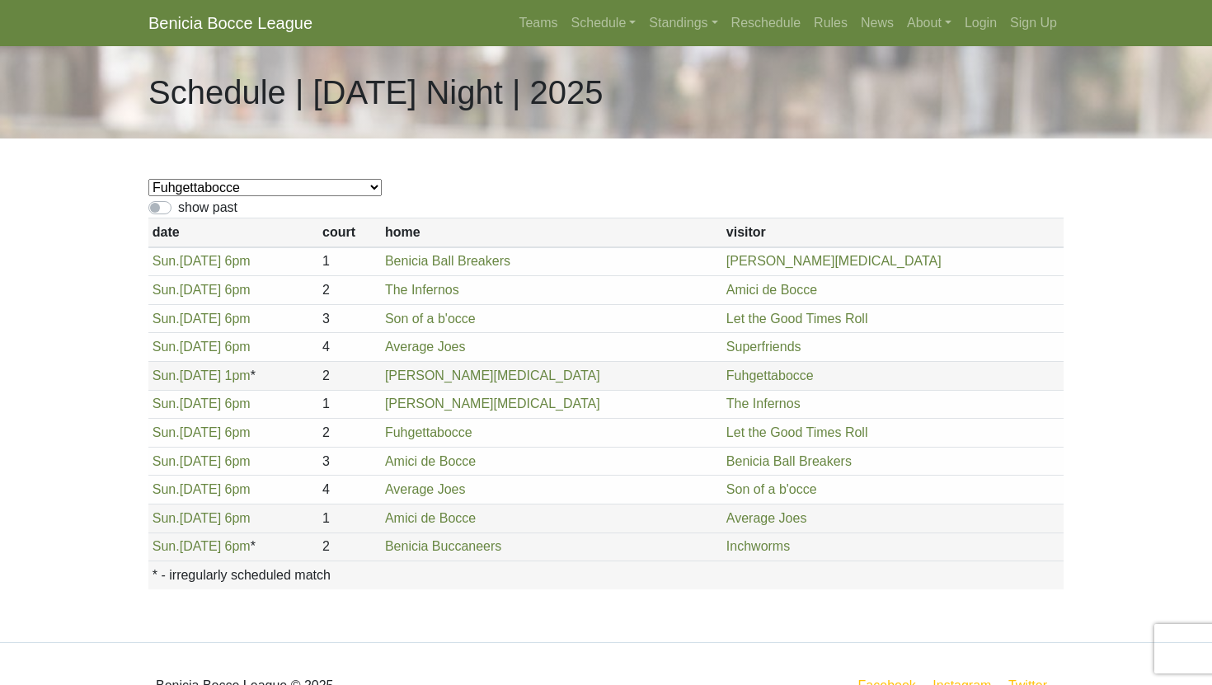
select select "1850"
click at [190, 183] on select "view team schedule Superfriends Fuhgettabocce Benicia Ball Breakers Average Joe…" at bounding box center [264, 187] width 233 height 17
click at [656, 27] on link "Standings" at bounding box center [683, 23] width 82 height 33
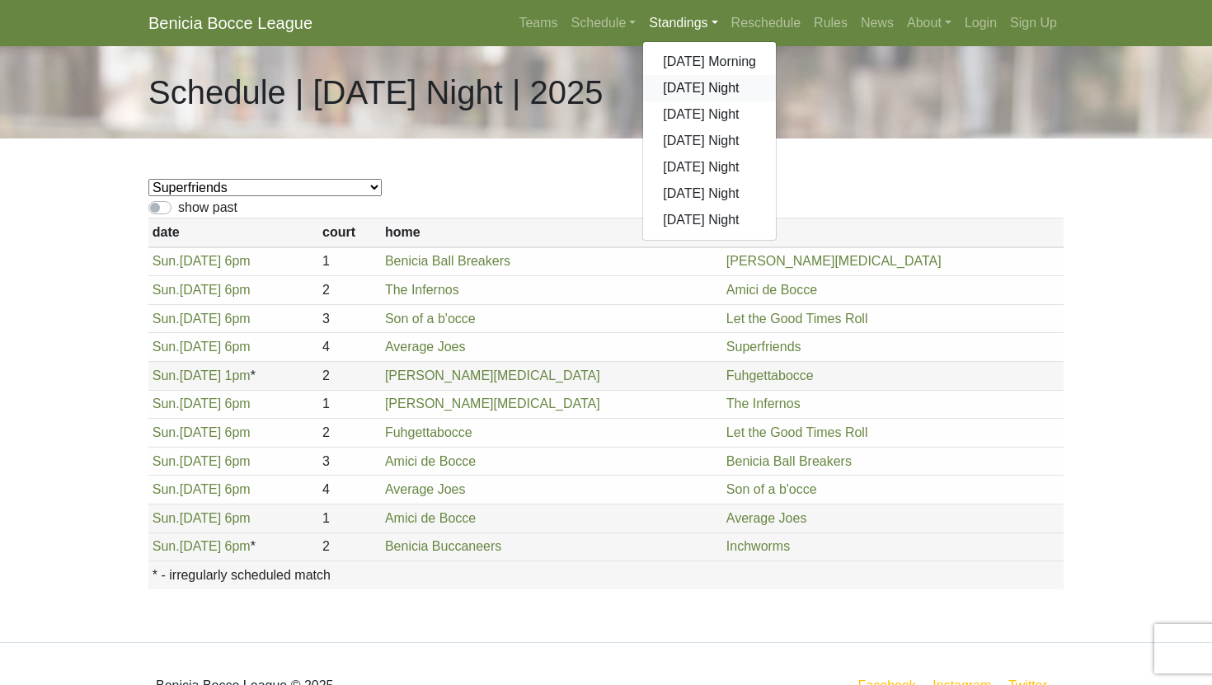
click at [668, 91] on link "[DATE] Night" at bounding box center [709, 88] width 133 height 26
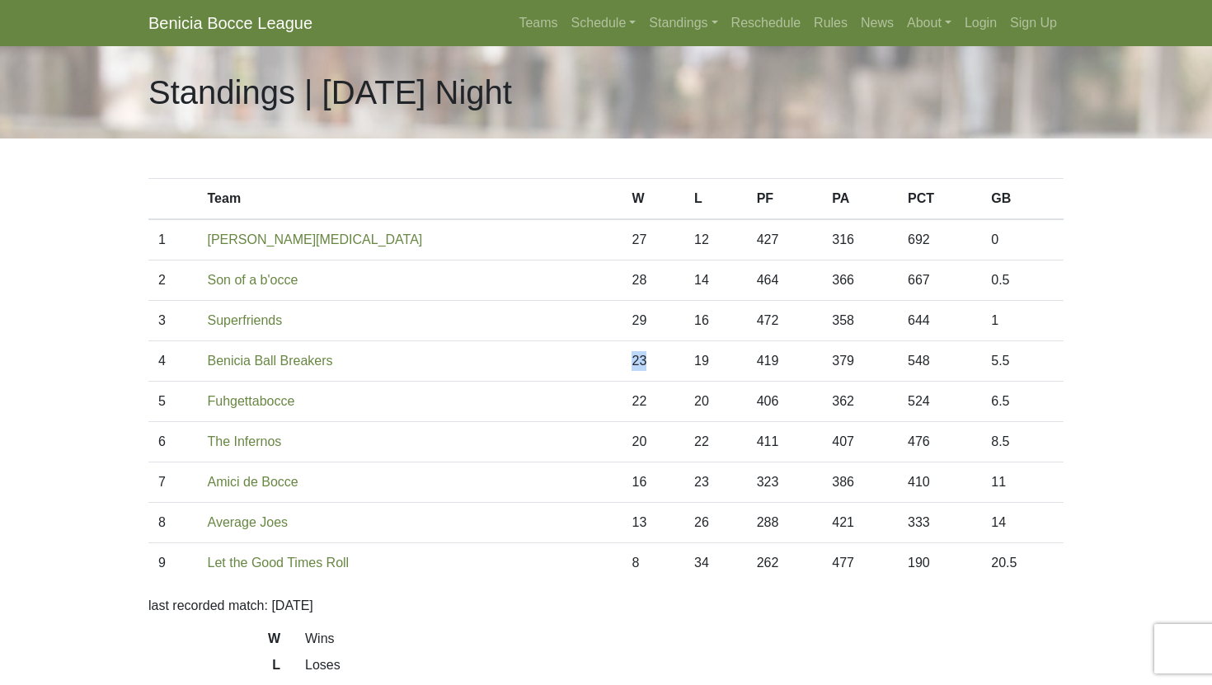
drag, startPoint x: 552, startPoint y: 360, endPoint x: 576, endPoint y: 360, distance: 24.7
click at [622, 360] on td "23" at bounding box center [653, 361] width 63 height 40
click at [26, 212] on body "Benicia Bocce League Teams Schedule [DATE] Morning [DATE] Night [DATE] Night [D…" at bounding box center [606, 463] width 1212 height 927
click at [587, 17] on link "Schedule" at bounding box center [604, 23] width 78 height 33
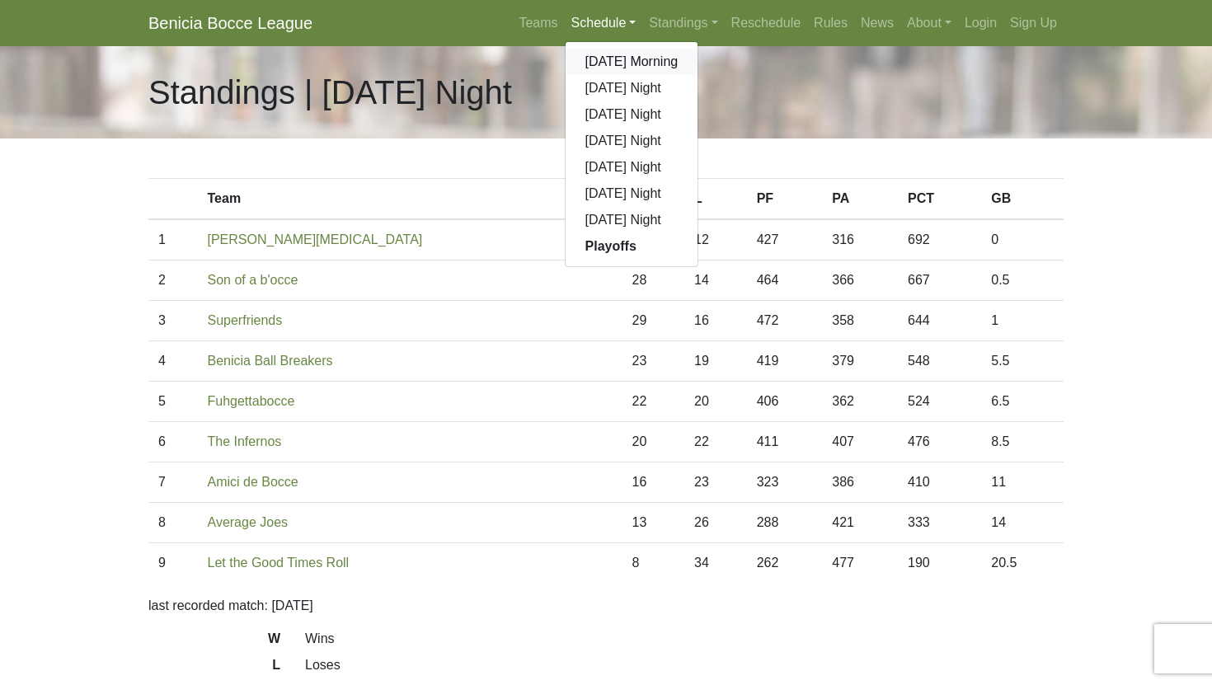
click at [590, 59] on link "[DATE] Morning" at bounding box center [632, 62] width 133 height 26
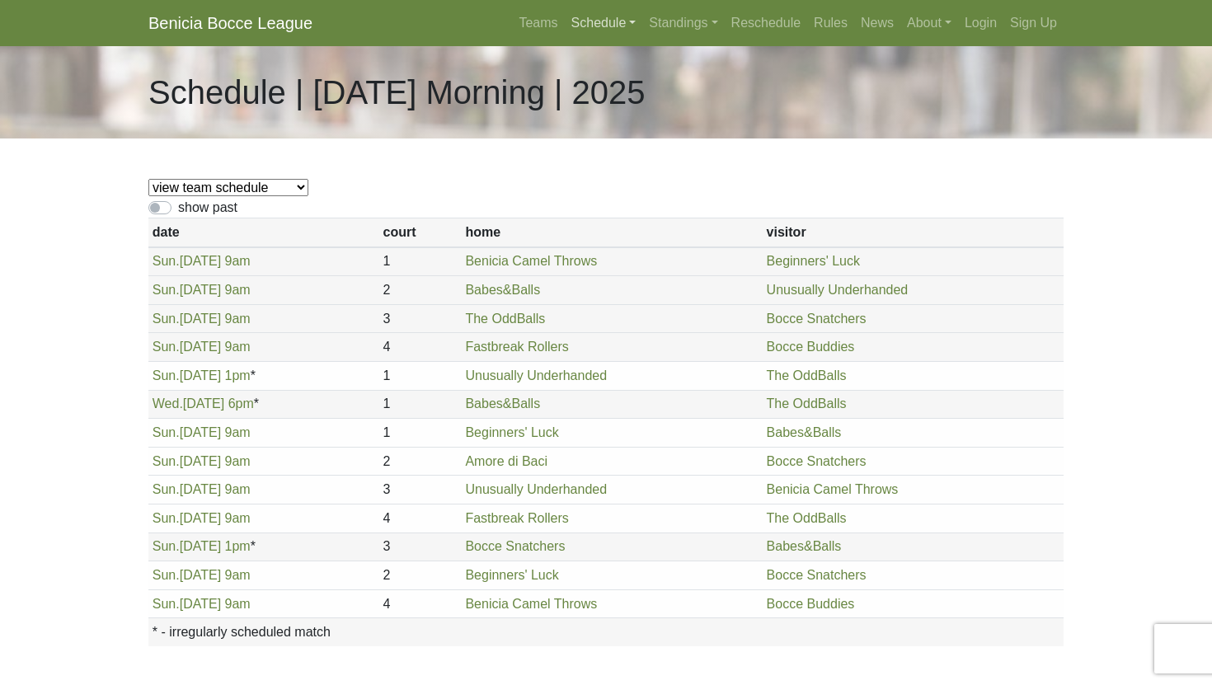
click at [590, 31] on link "Schedule" at bounding box center [604, 23] width 78 height 33
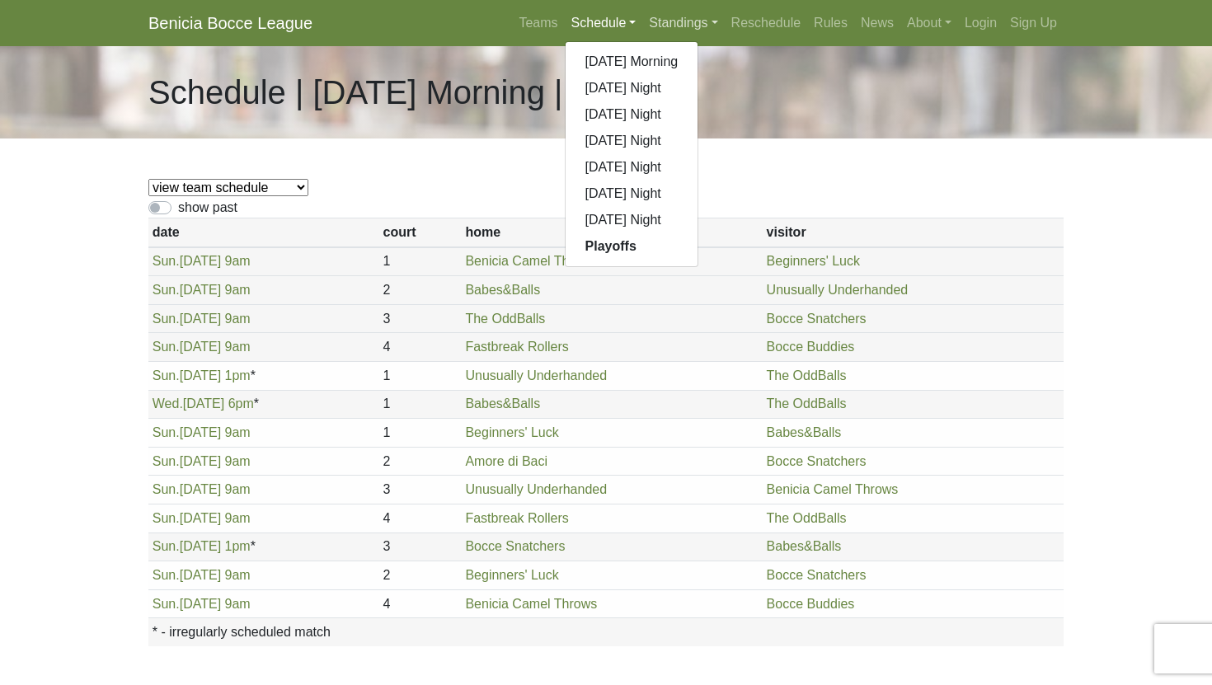
click at [660, 24] on link "Standings" at bounding box center [683, 23] width 82 height 33
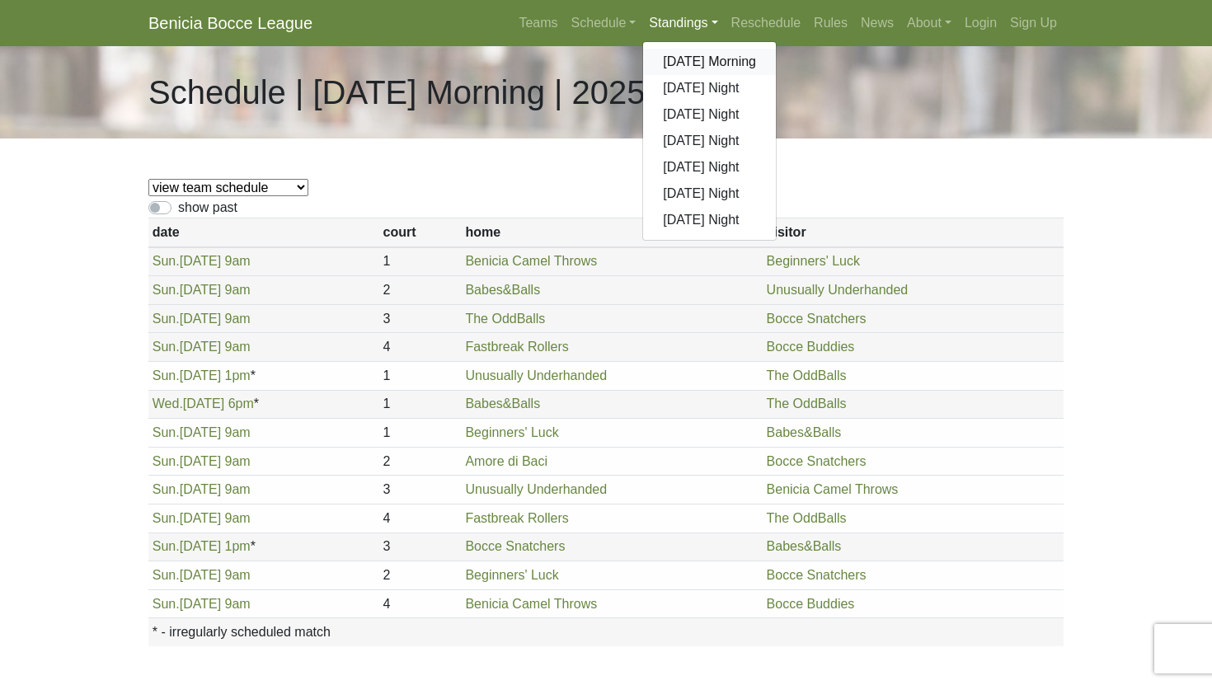
click at [666, 59] on link "[DATE] Morning" at bounding box center [709, 62] width 133 height 26
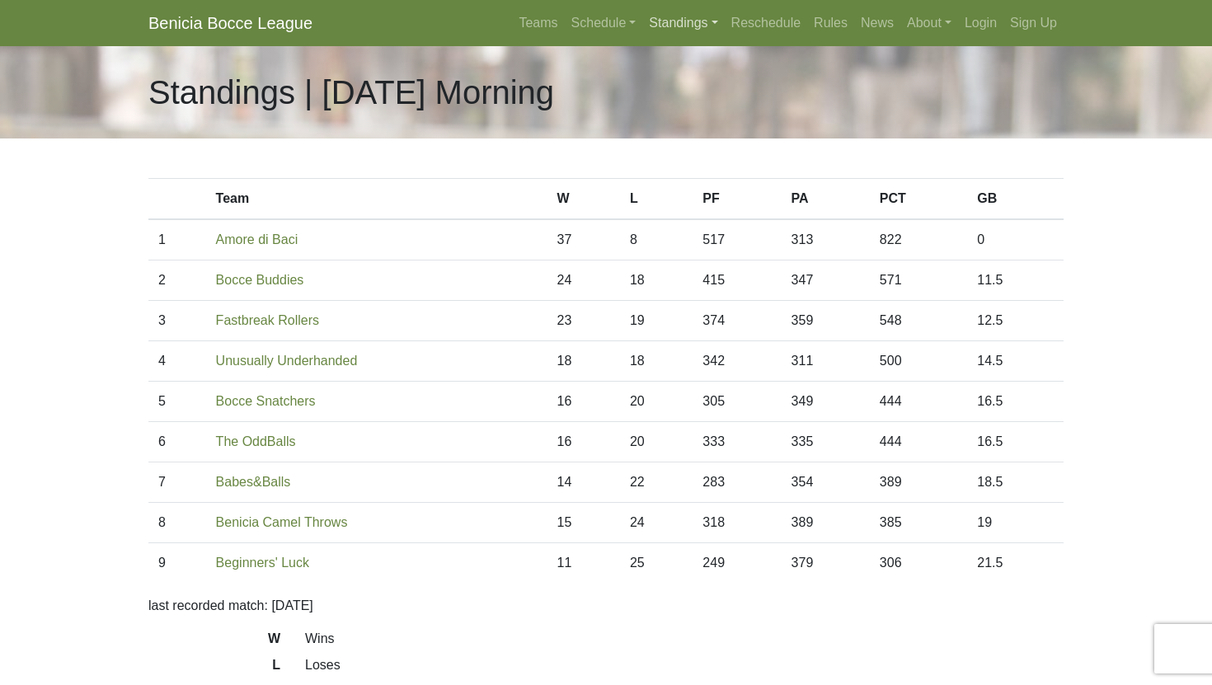
click at [671, 25] on link "Standings" at bounding box center [683, 23] width 82 height 33
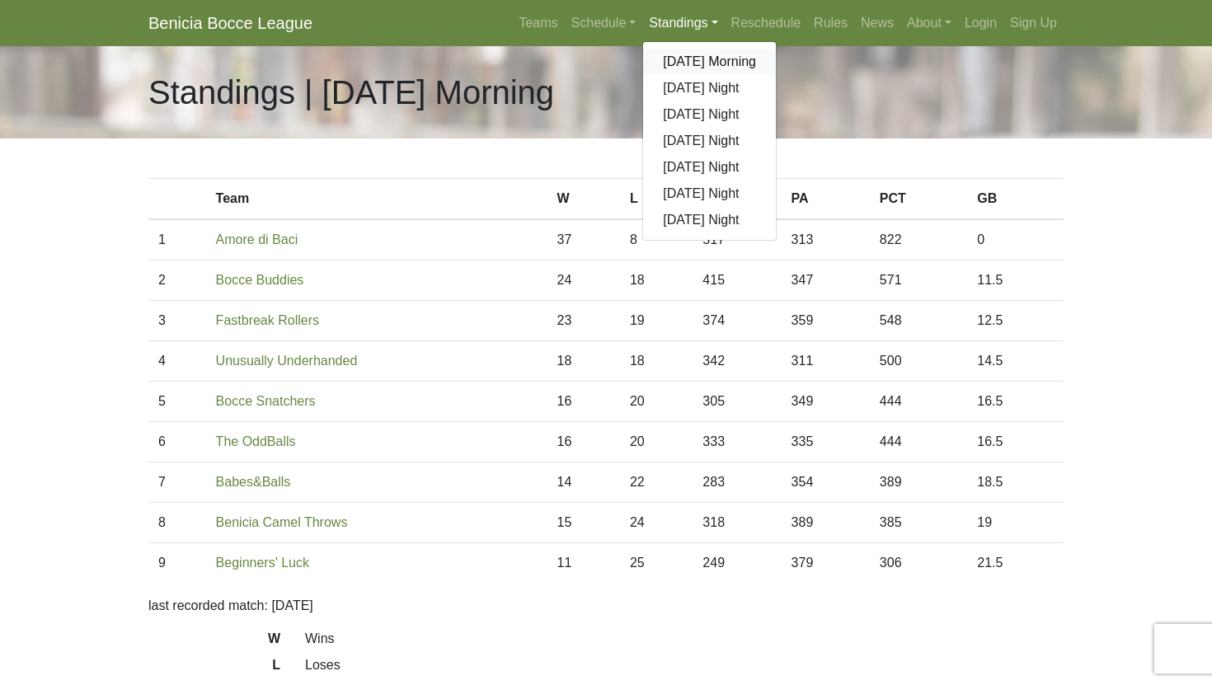
click at [674, 66] on link "[DATE] Morning" at bounding box center [709, 62] width 133 height 26
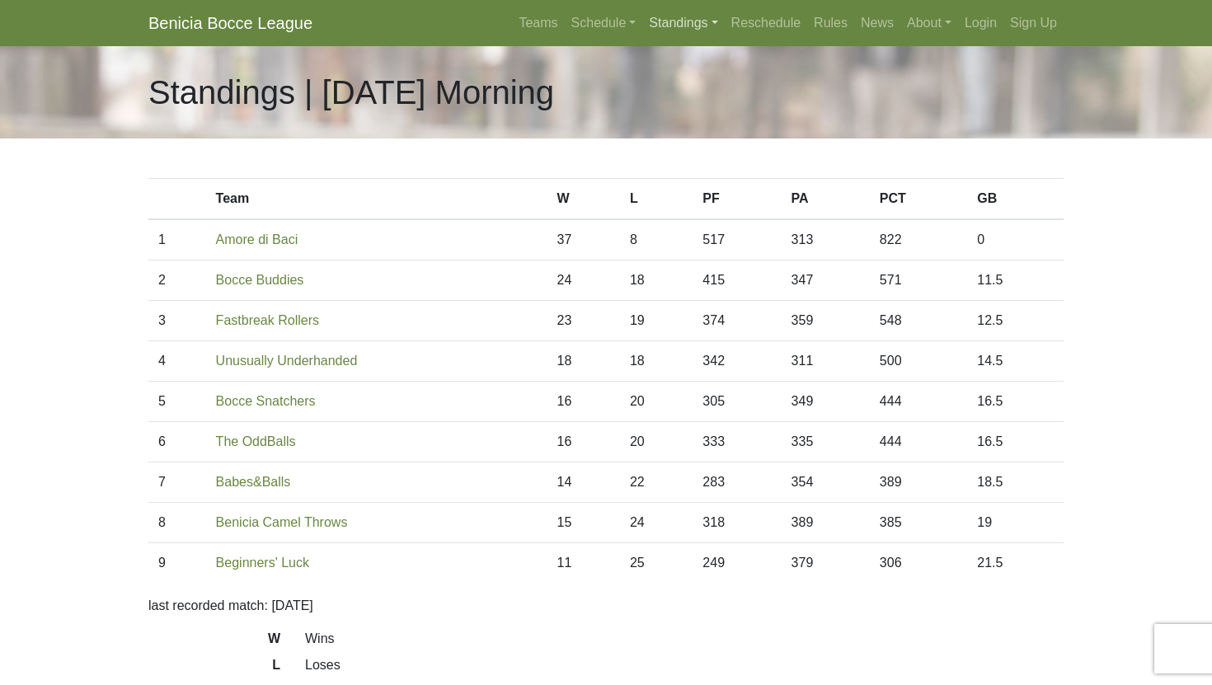
click at [674, 37] on link "Standings" at bounding box center [683, 23] width 82 height 33
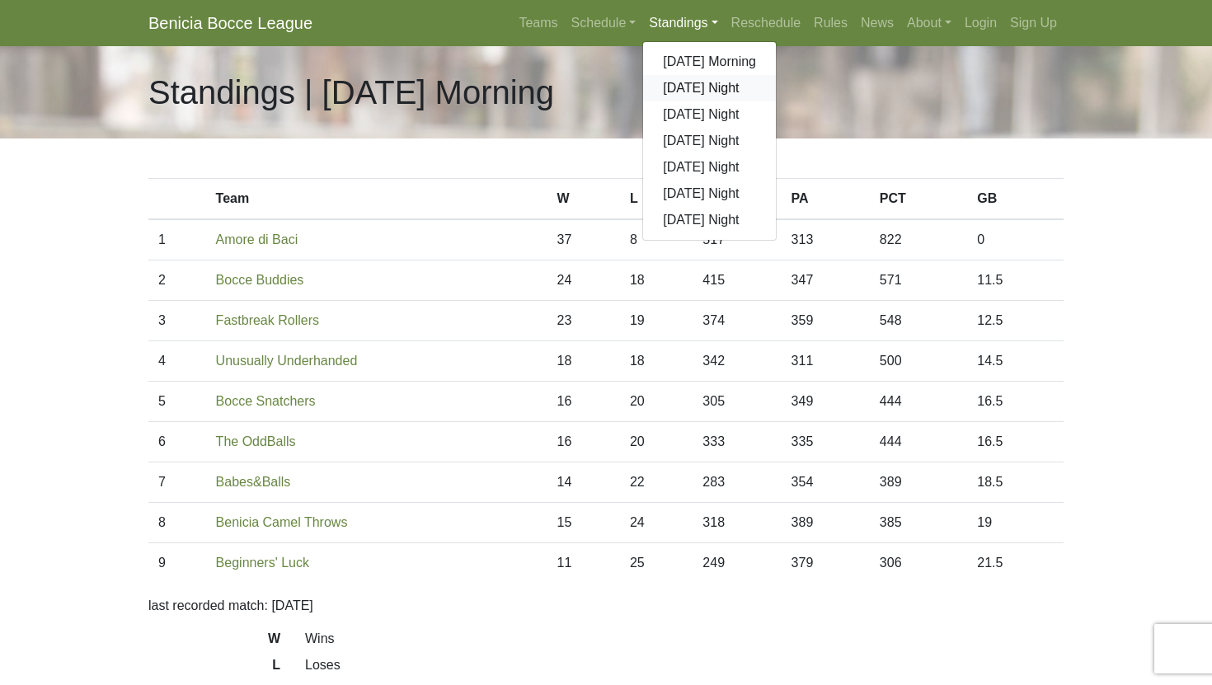
click at [670, 91] on link "[DATE] Night" at bounding box center [709, 88] width 133 height 26
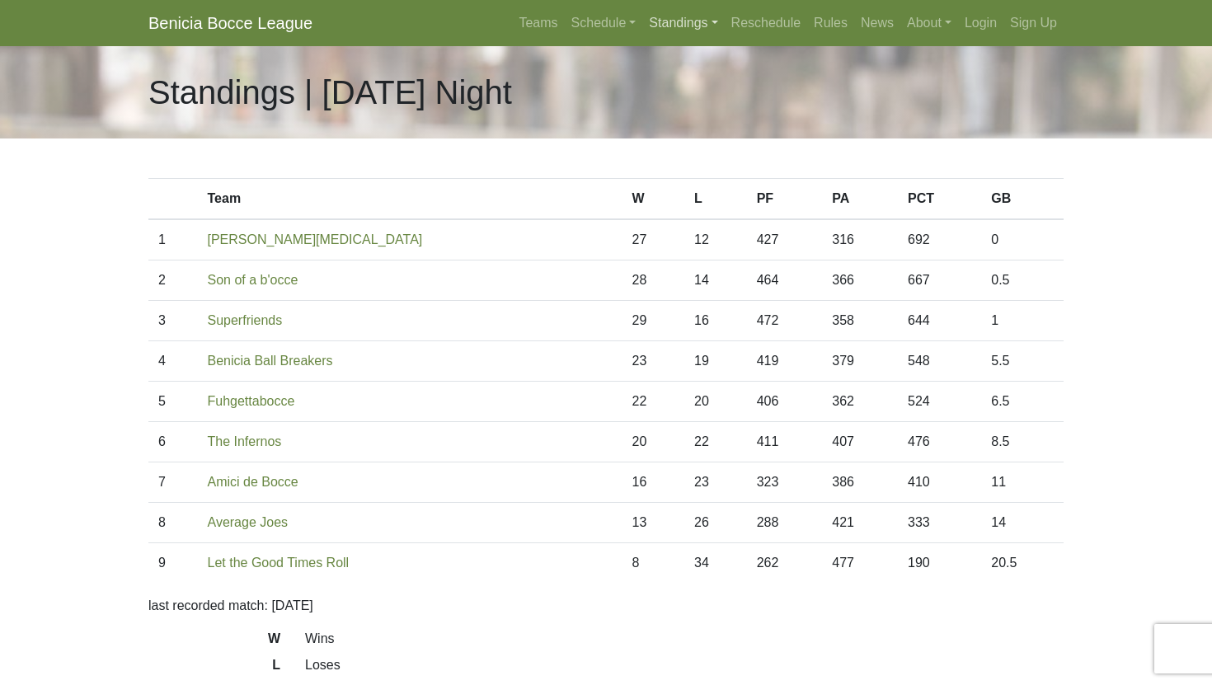
click at [675, 28] on link "Standings" at bounding box center [683, 23] width 82 height 33
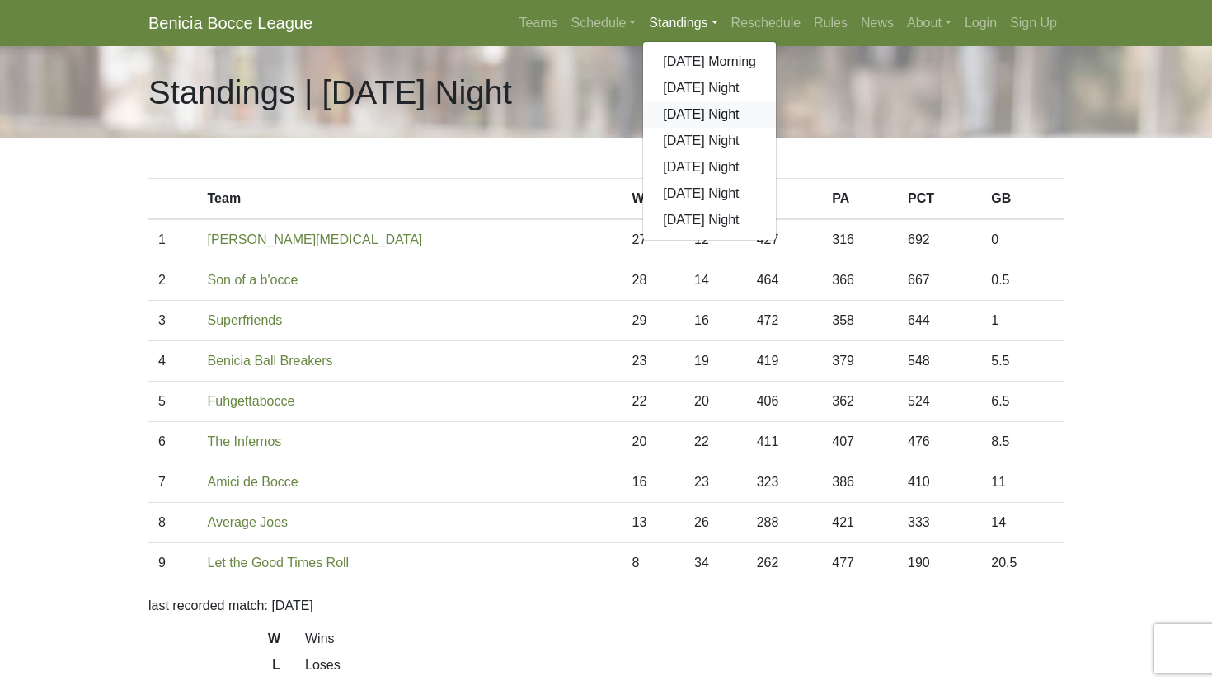
click at [676, 115] on link "[DATE] Night" at bounding box center [709, 114] width 133 height 26
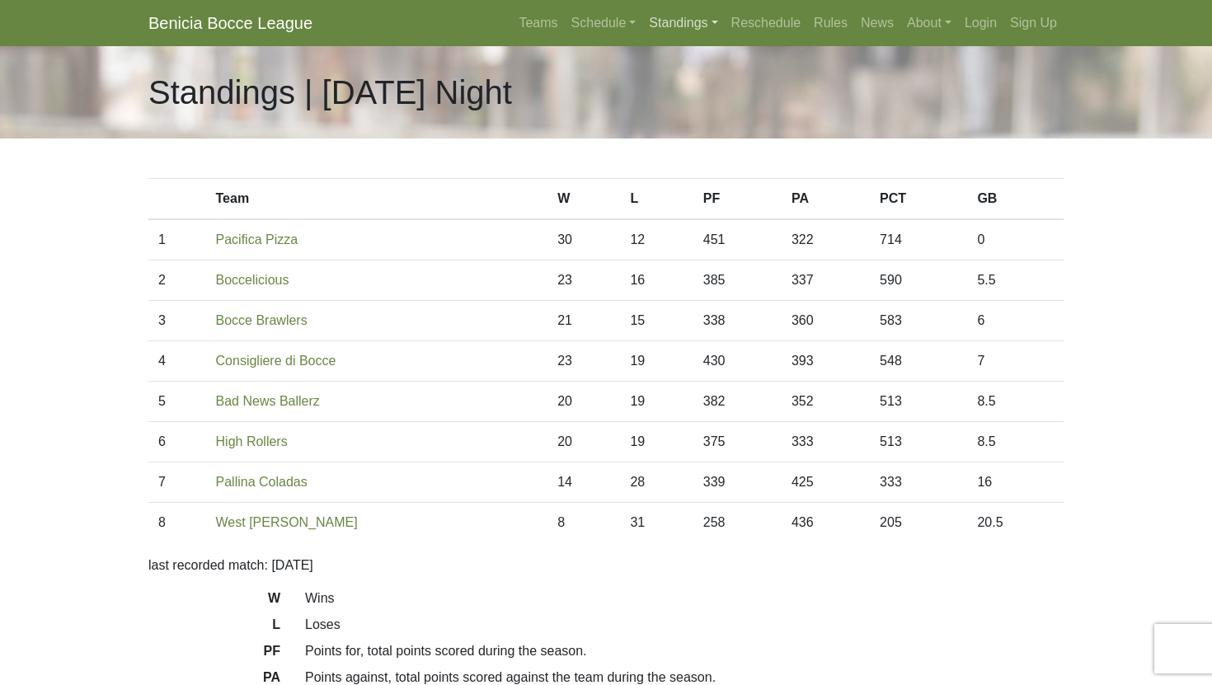
click at [682, 20] on link "Standings" at bounding box center [683, 23] width 82 height 33
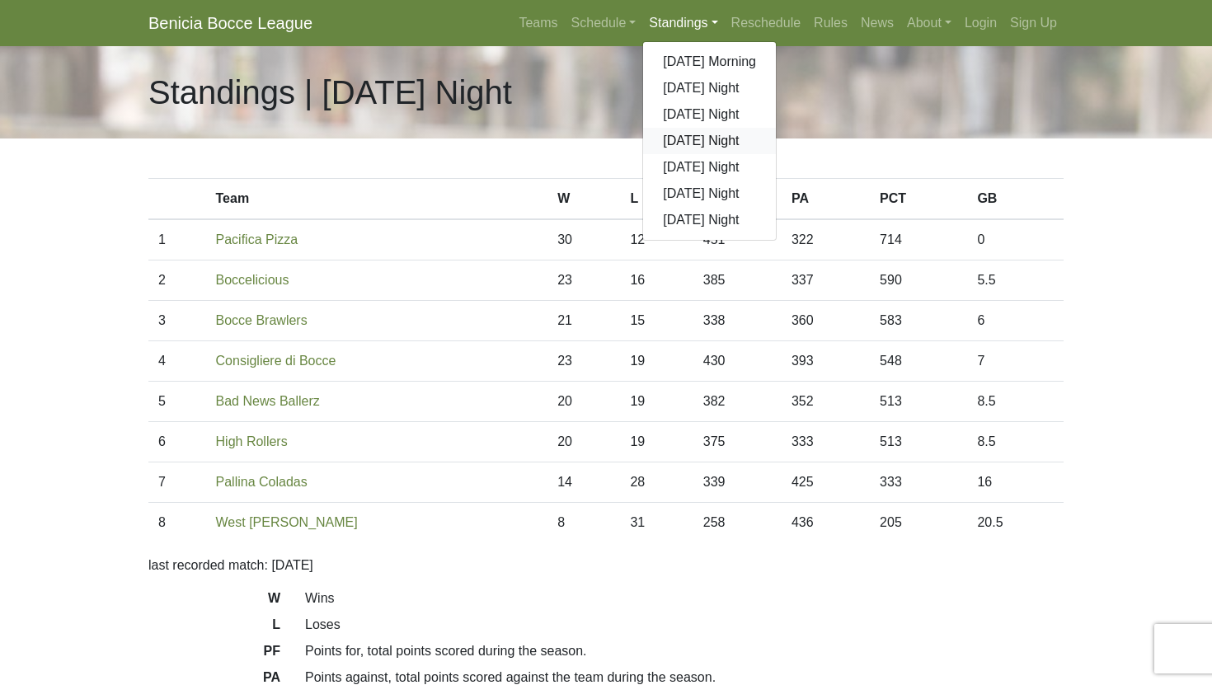
click at [684, 136] on link "[DATE] Night" at bounding box center [709, 141] width 133 height 26
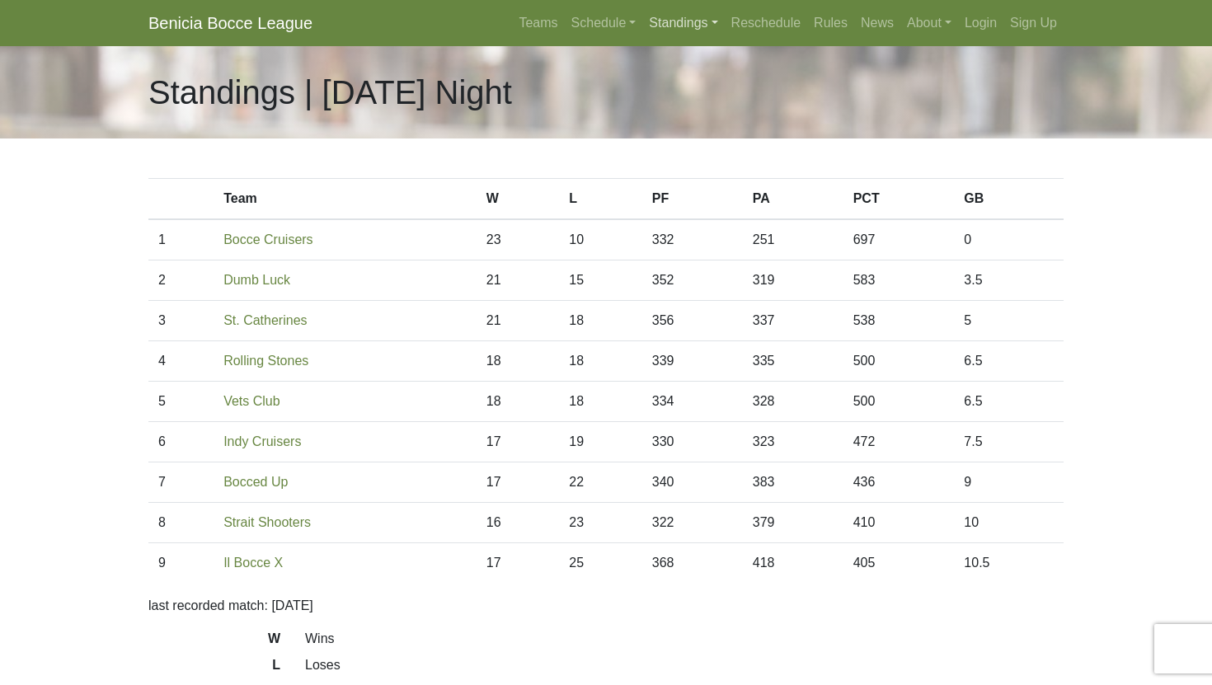
click at [683, 32] on link "Standings" at bounding box center [683, 23] width 82 height 33
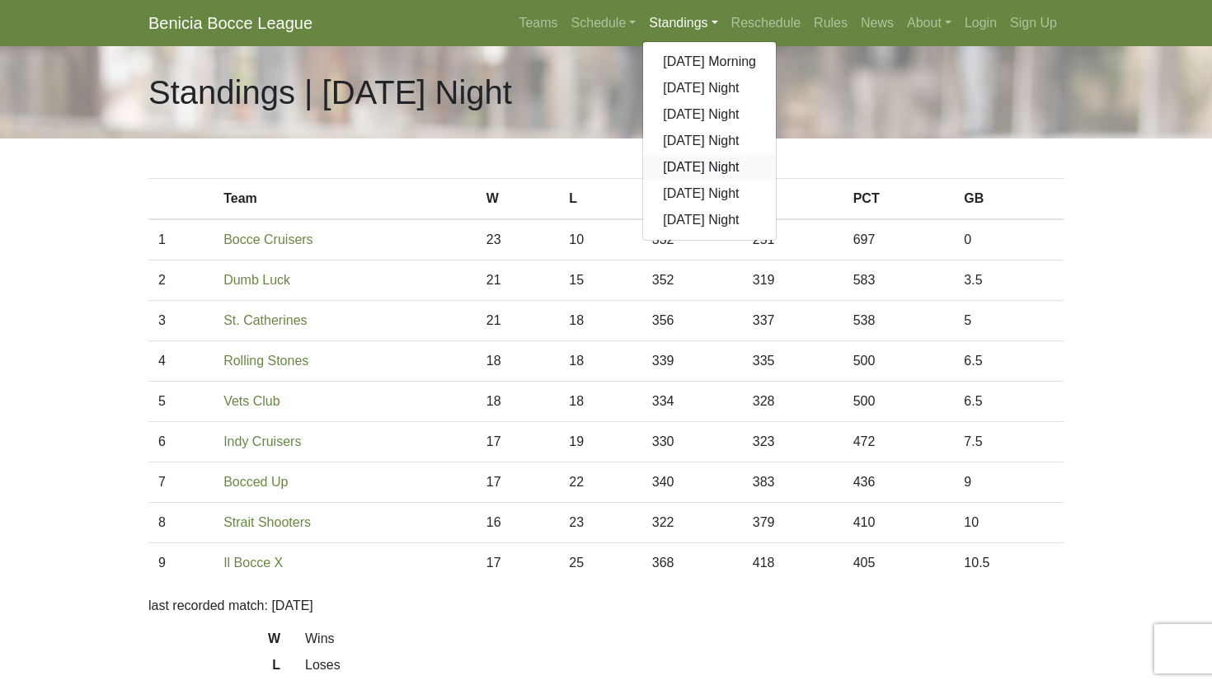
click at [683, 165] on link "[DATE] Night" at bounding box center [709, 167] width 133 height 26
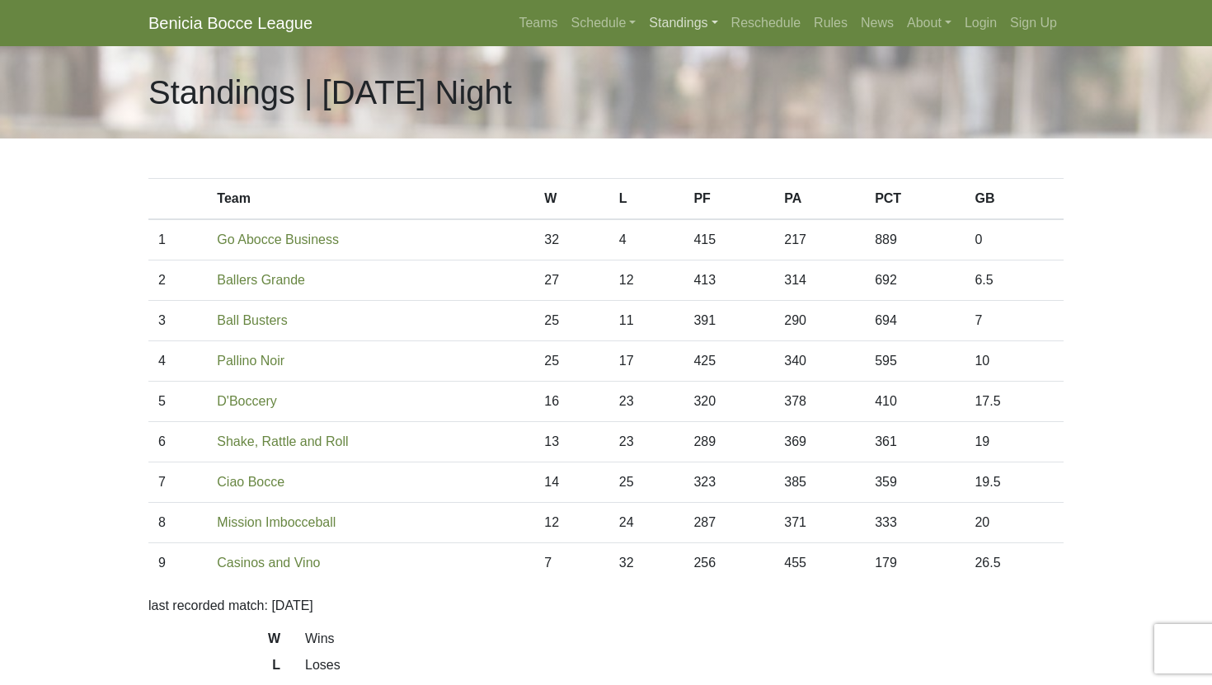
click at [684, 31] on link "Standings" at bounding box center [683, 23] width 82 height 33
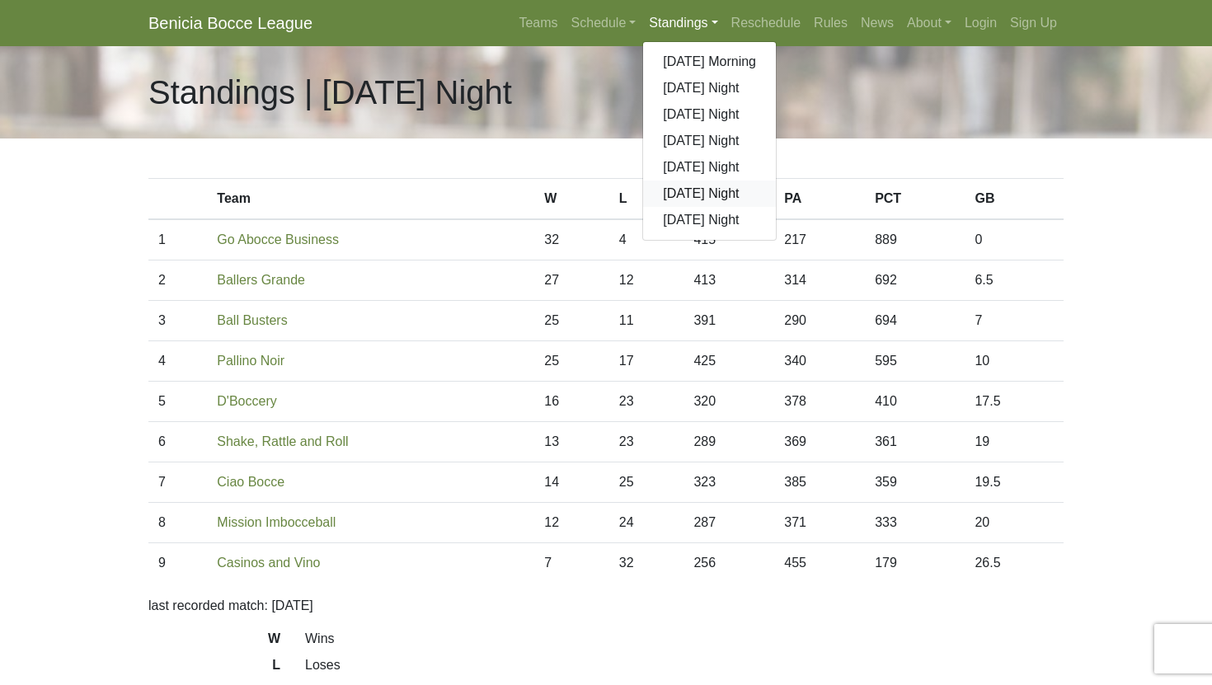
click at [683, 194] on link "[DATE] Night" at bounding box center [709, 194] width 133 height 26
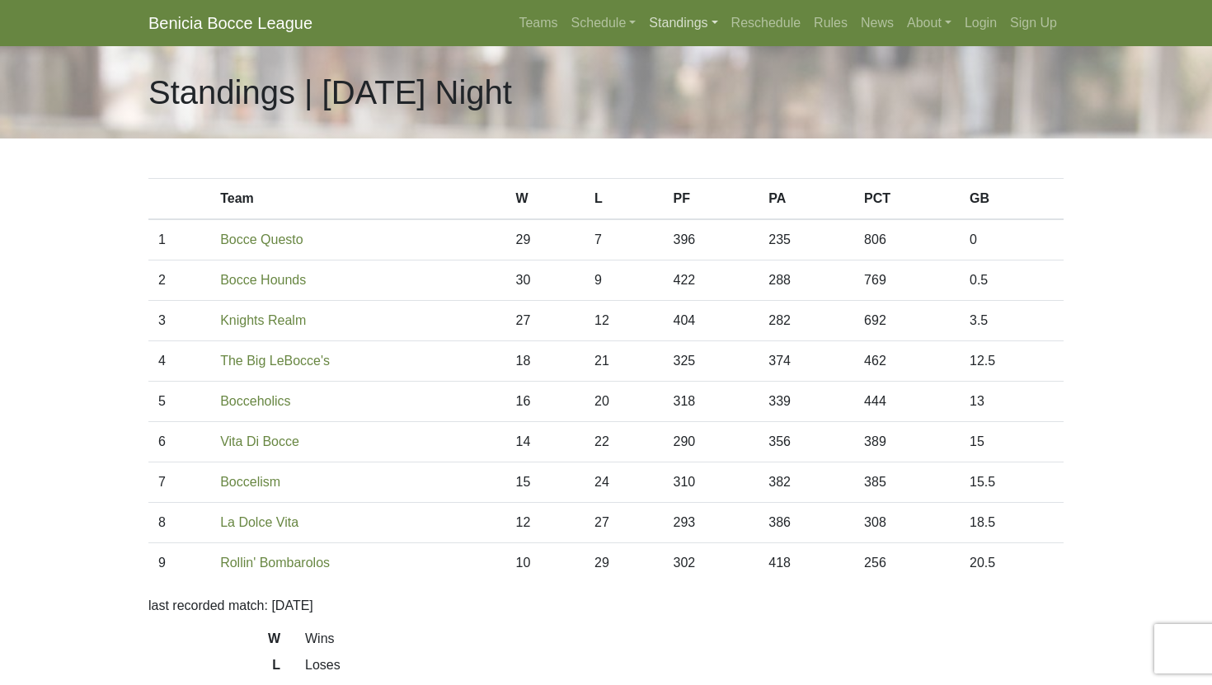
click at [702, 18] on link "Standings" at bounding box center [683, 23] width 82 height 33
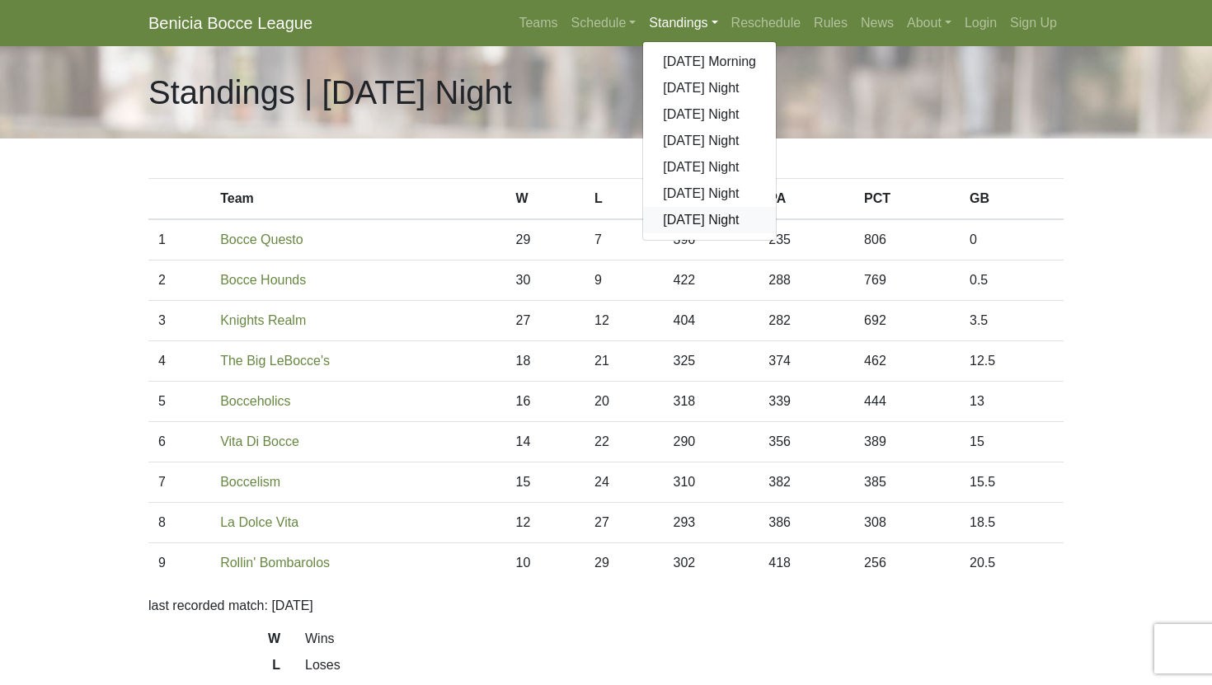
click at [693, 214] on link "[DATE] Night" at bounding box center [709, 220] width 133 height 26
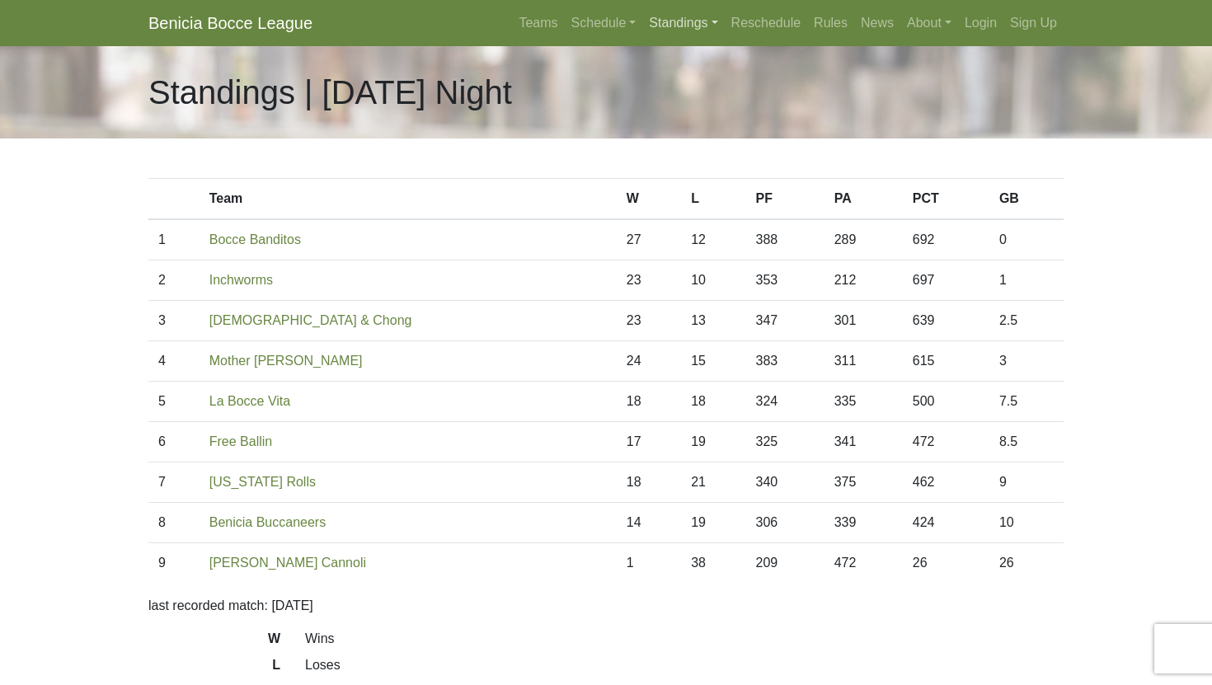
click at [662, 23] on link "Standings" at bounding box center [683, 23] width 82 height 33
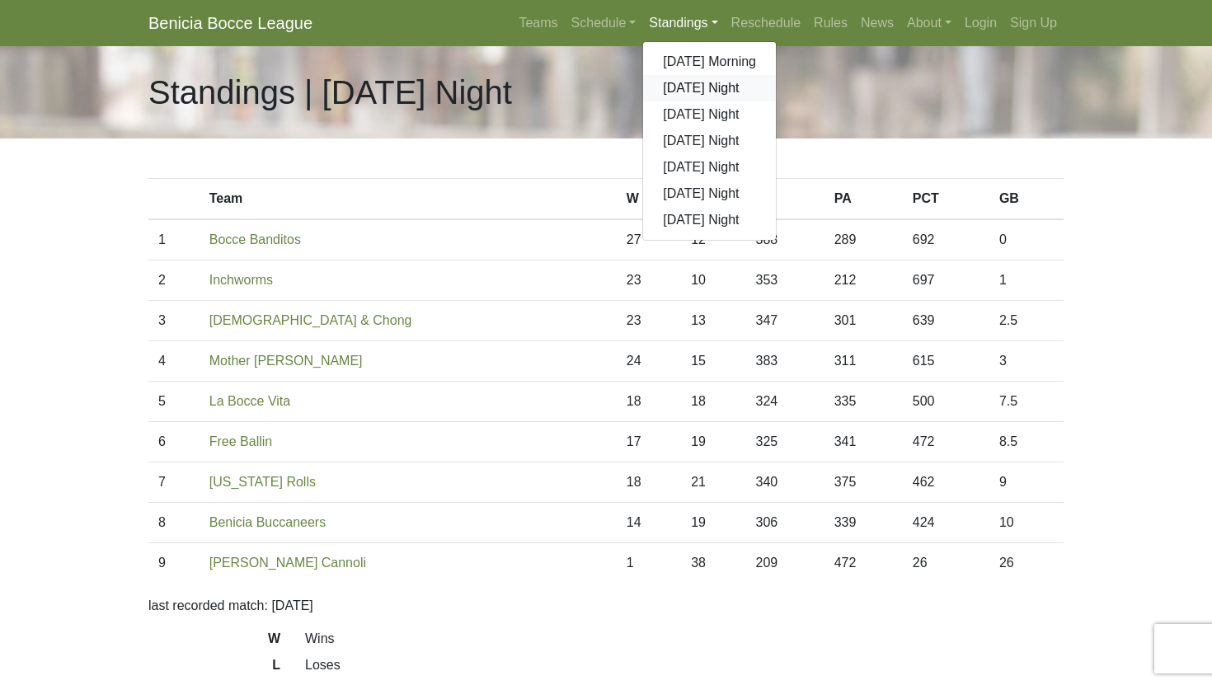
click at [670, 84] on link "[DATE] Night" at bounding box center [709, 88] width 133 height 26
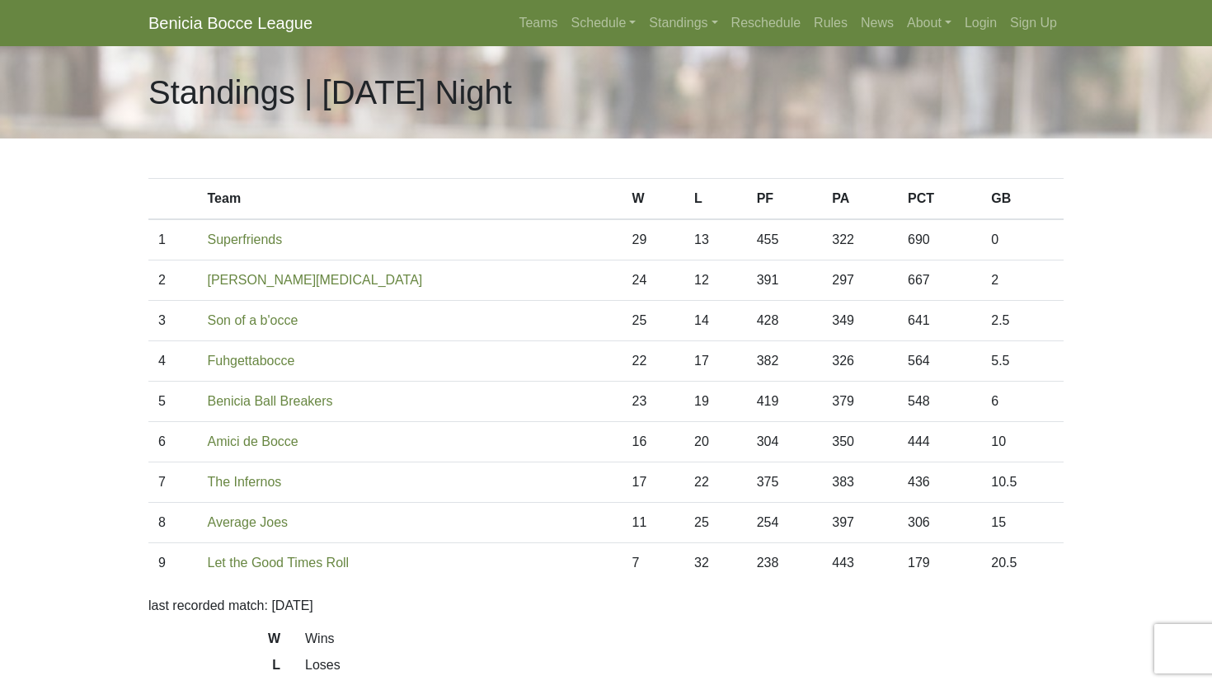
scroll to position [26, 0]
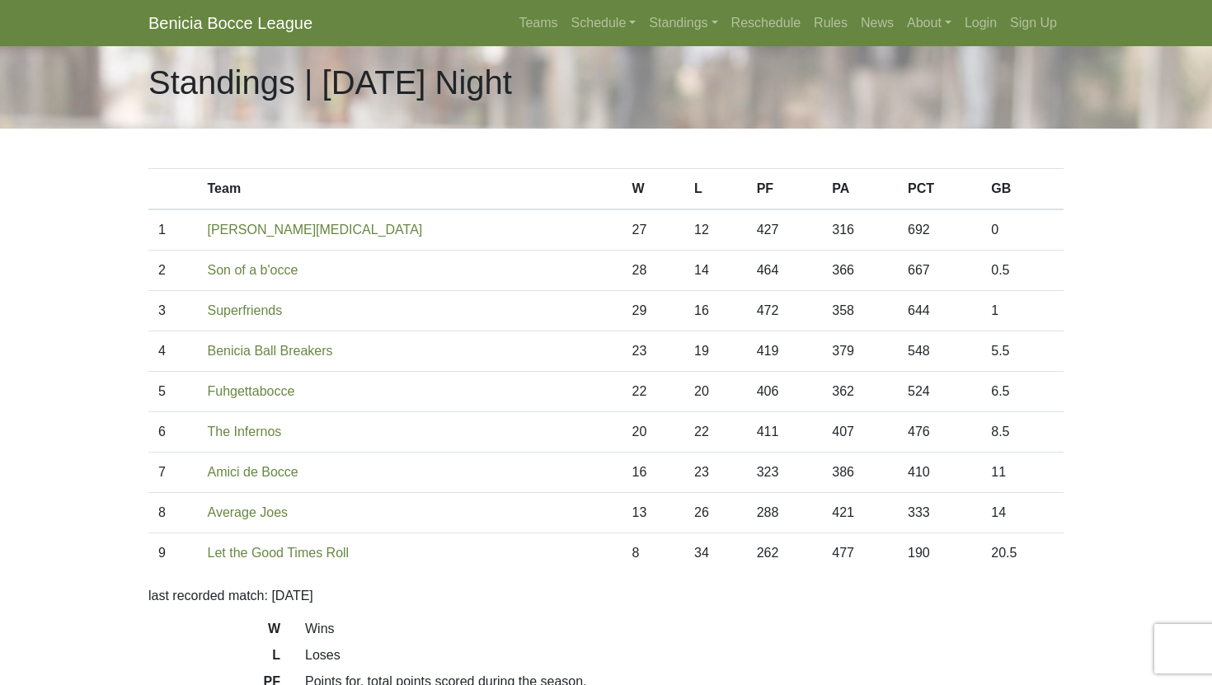
scroll to position [6, 0]
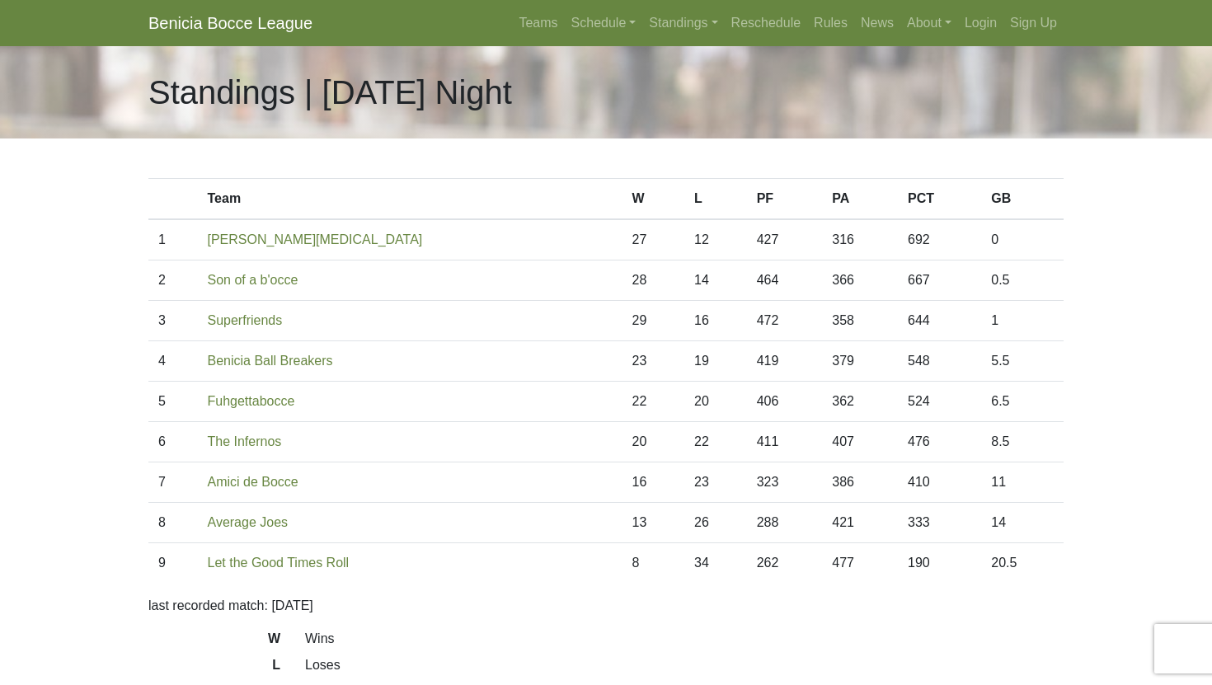
scroll to position [6, 0]
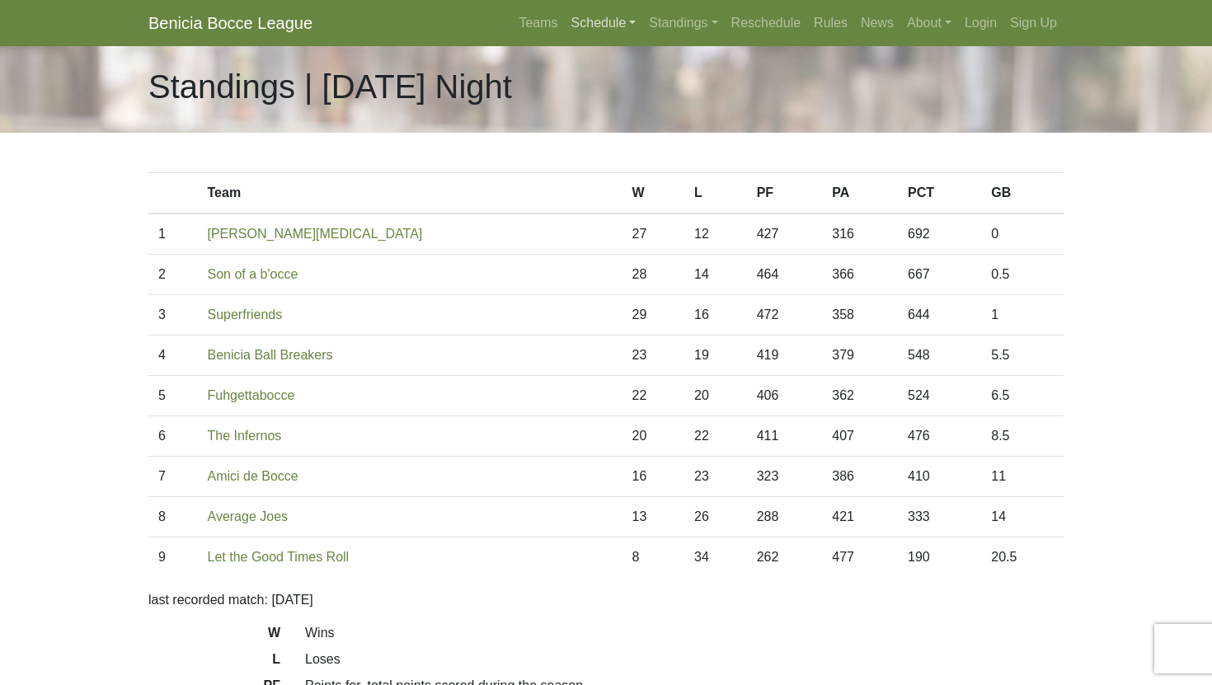
click at [580, 17] on link "Schedule" at bounding box center [604, 23] width 78 height 33
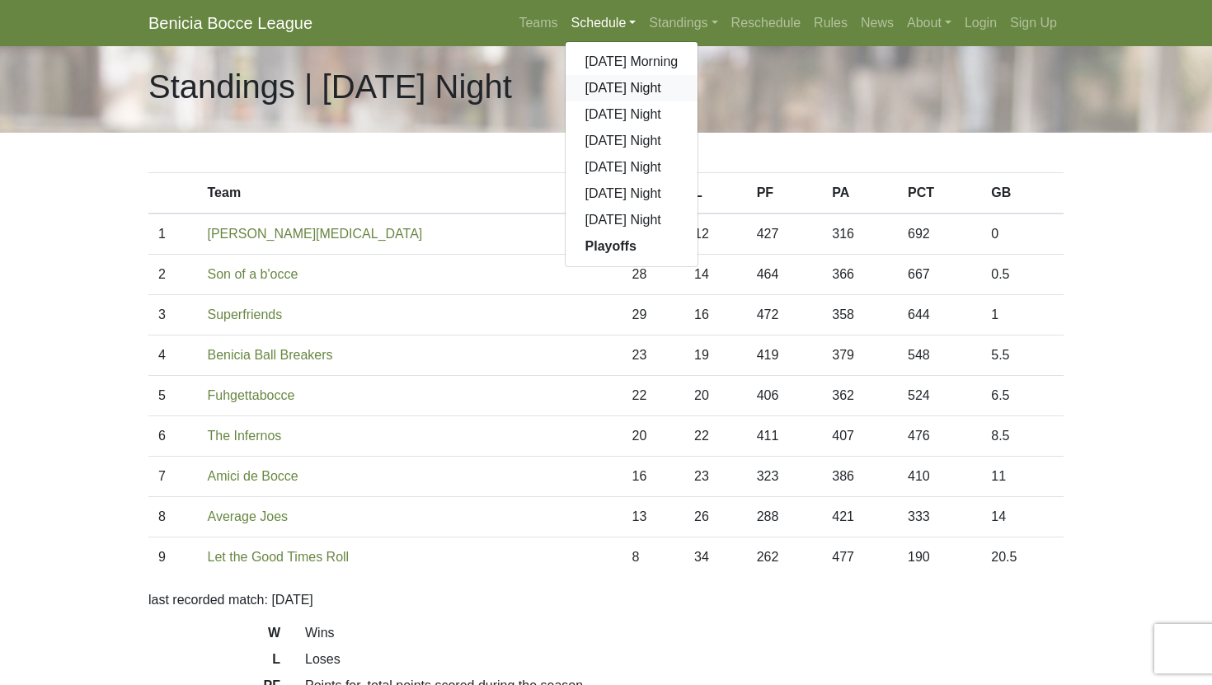
click at [592, 87] on link "[DATE] Night" at bounding box center [632, 88] width 133 height 26
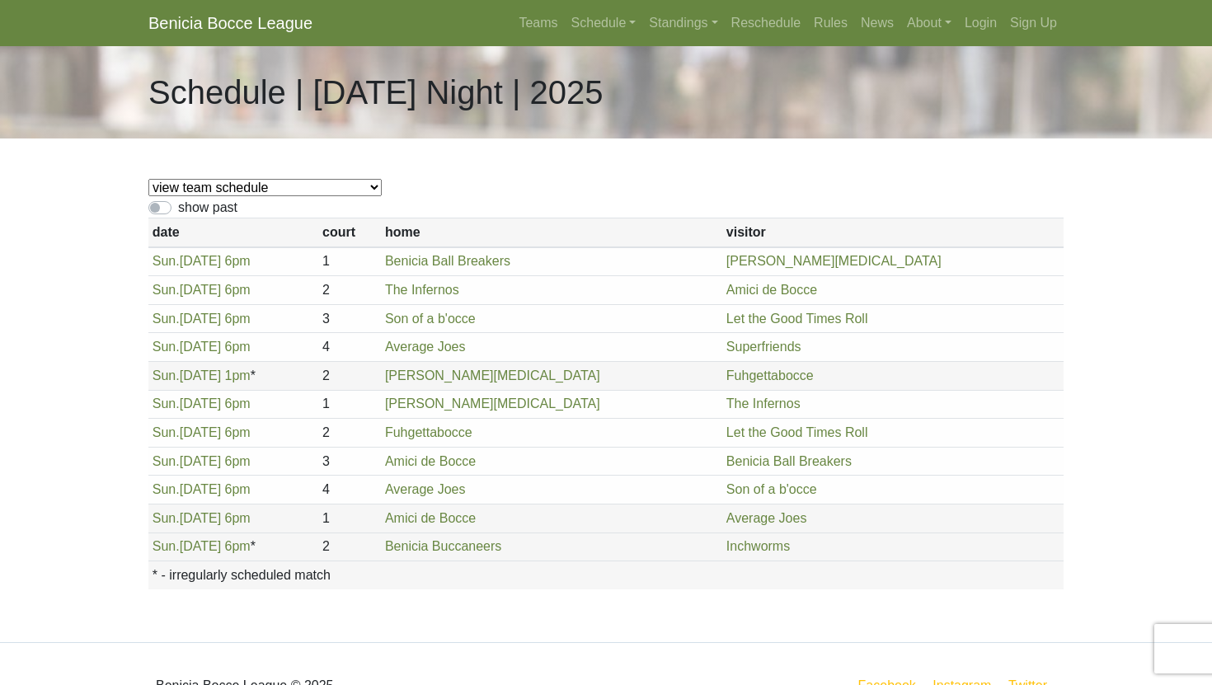
click at [269, 190] on select "view team schedule Superfriends Fuhgettabocce Benicia Ball Breakers Average Joe…" at bounding box center [264, 187] width 233 height 17
select select "1876"
click at [647, 20] on link "Standings" at bounding box center [683, 23] width 82 height 33
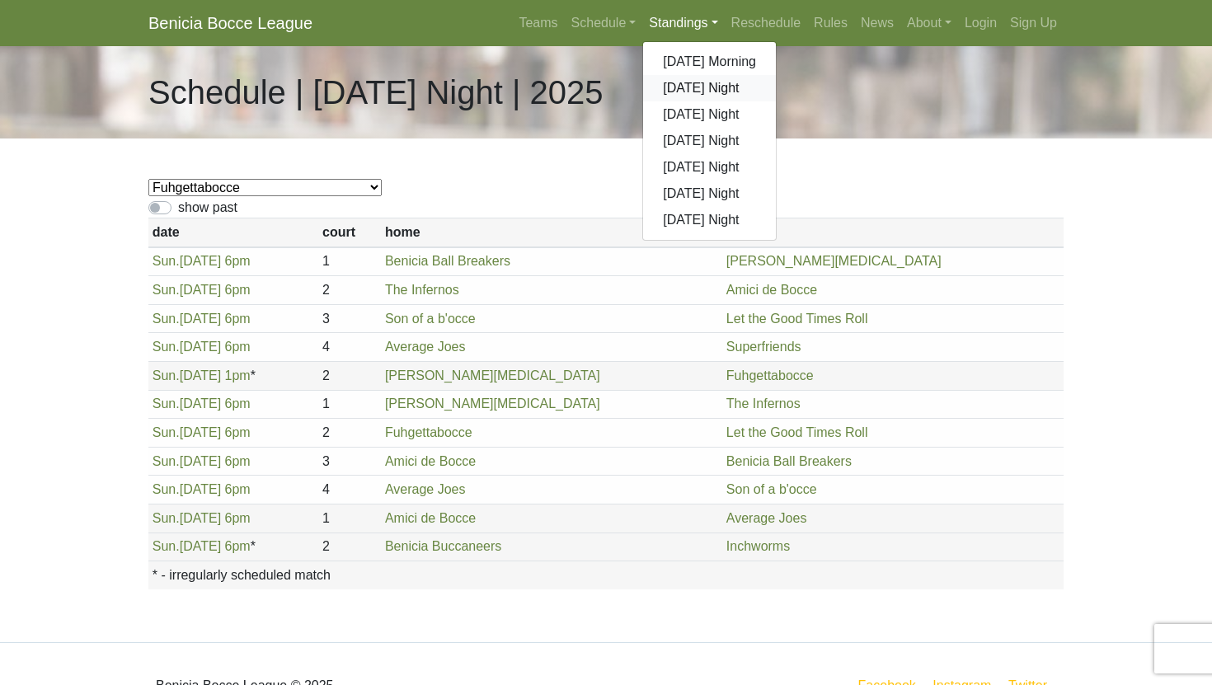
click at [664, 87] on link "[DATE] Night" at bounding box center [709, 88] width 133 height 26
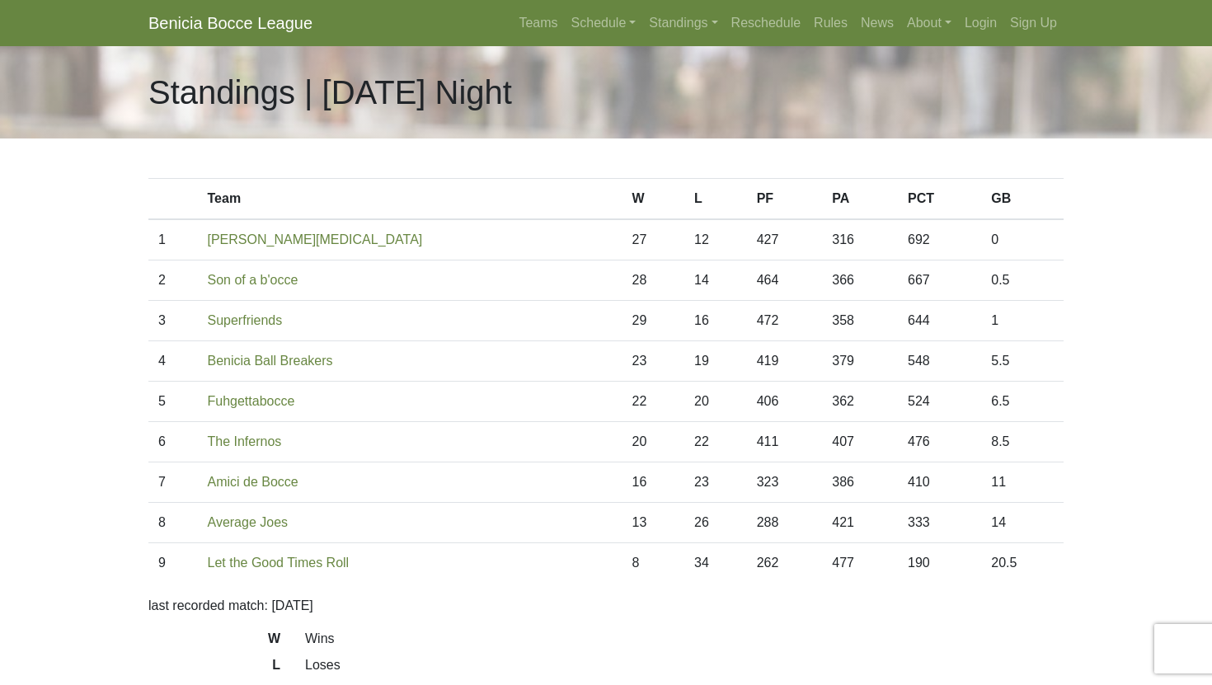
click at [258, 50] on div "Standings | [DATE] Night" at bounding box center [606, 92] width 940 height 92
